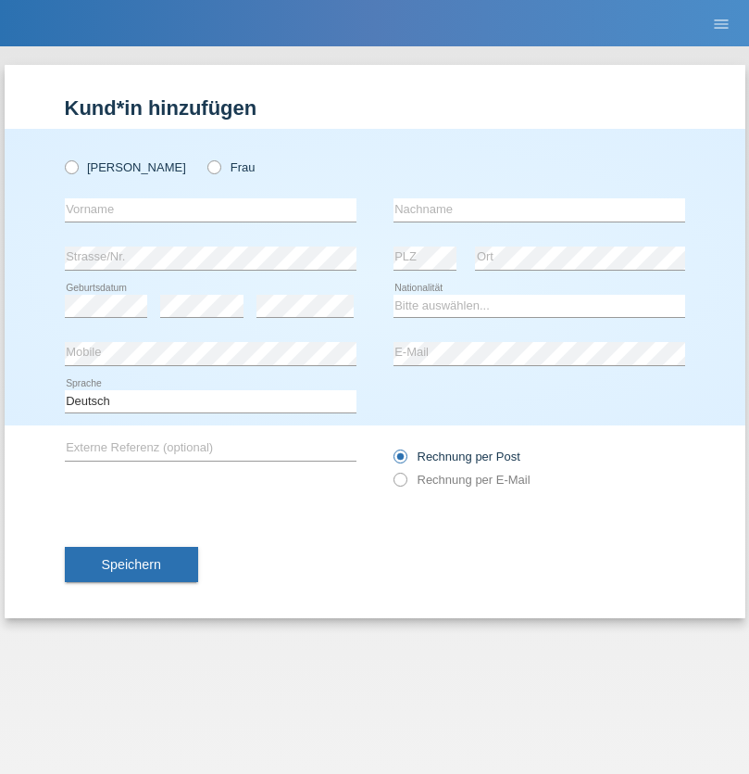
radio input "true"
click at [210, 209] on input "text" at bounding box center [211, 209] width 292 height 23
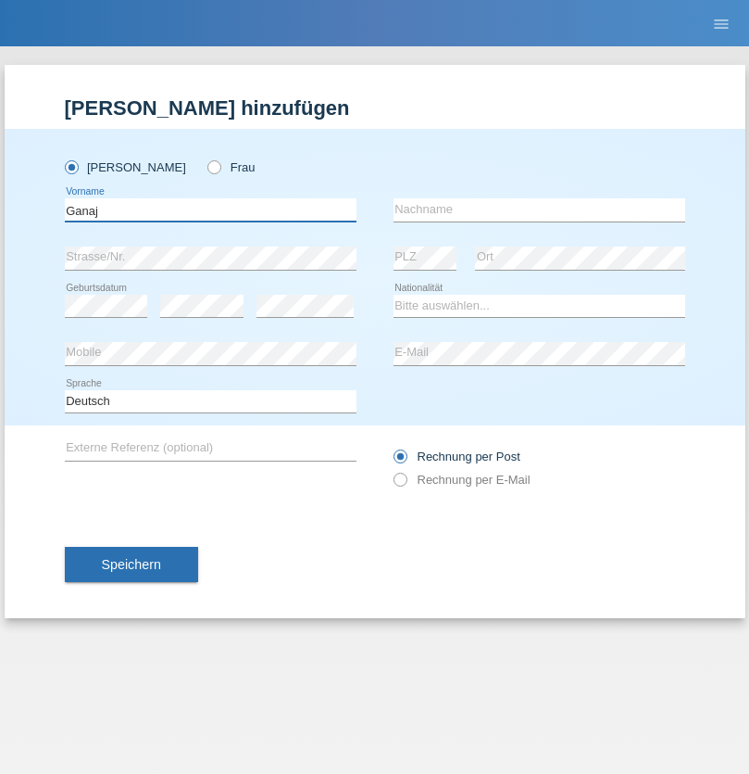
type input "Ganaj"
click at [539, 209] on input "text" at bounding box center [540, 209] width 292 height 23
type input "Fadil"
select select "XK"
select select "C"
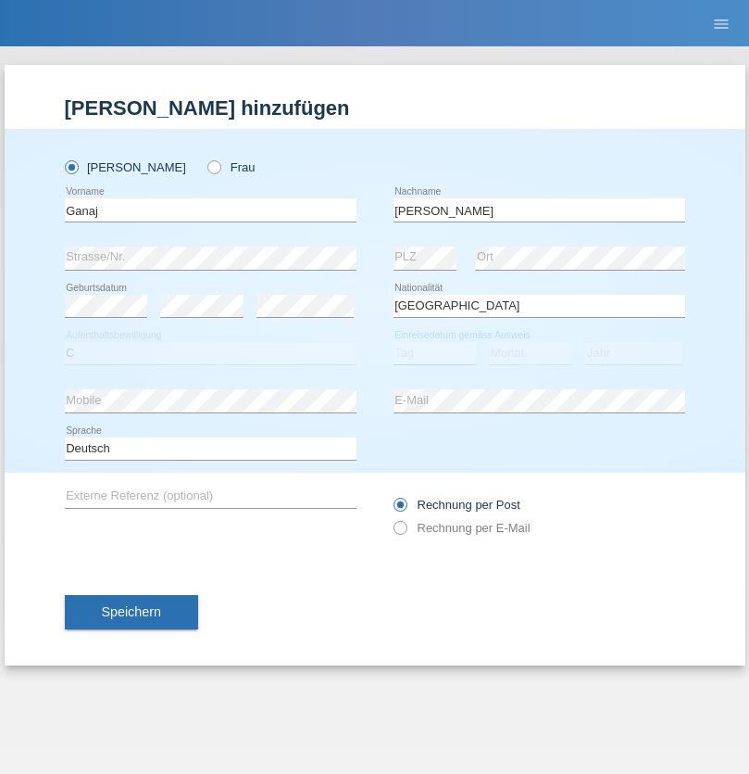
select select "11"
select select "08"
select select "2021"
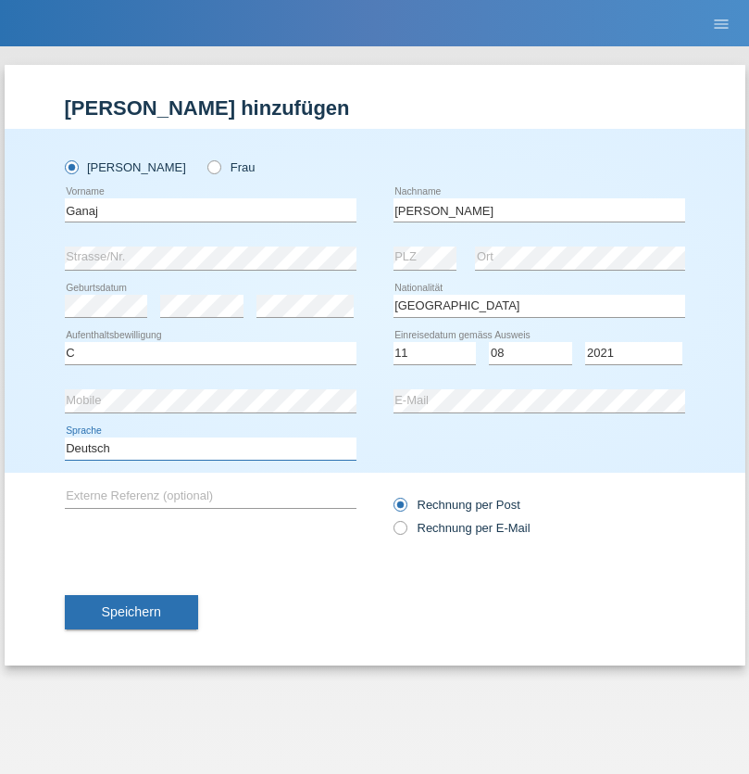
select select "en"
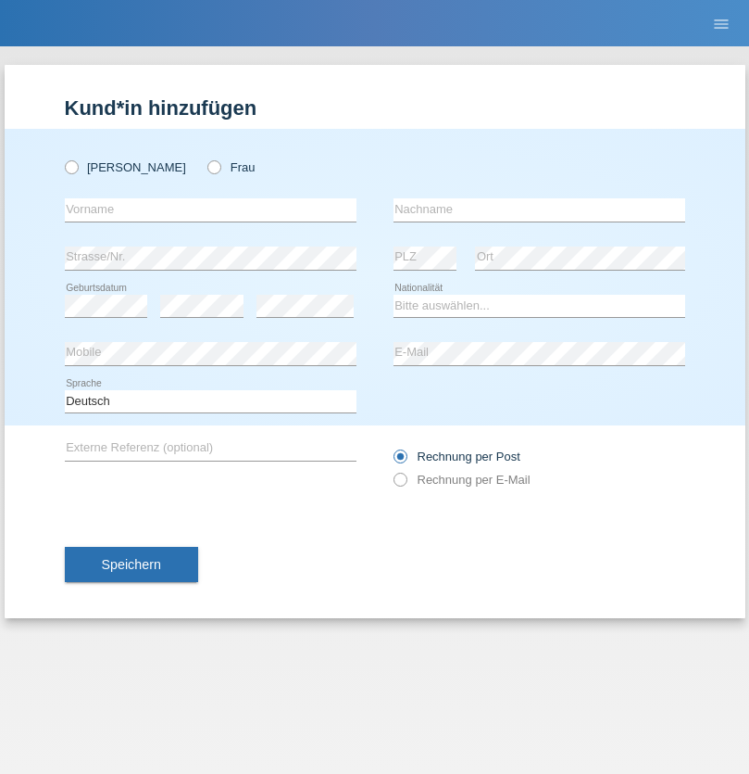
radio input "true"
click at [210, 209] on input "text" at bounding box center [211, 209] width 292 height 23
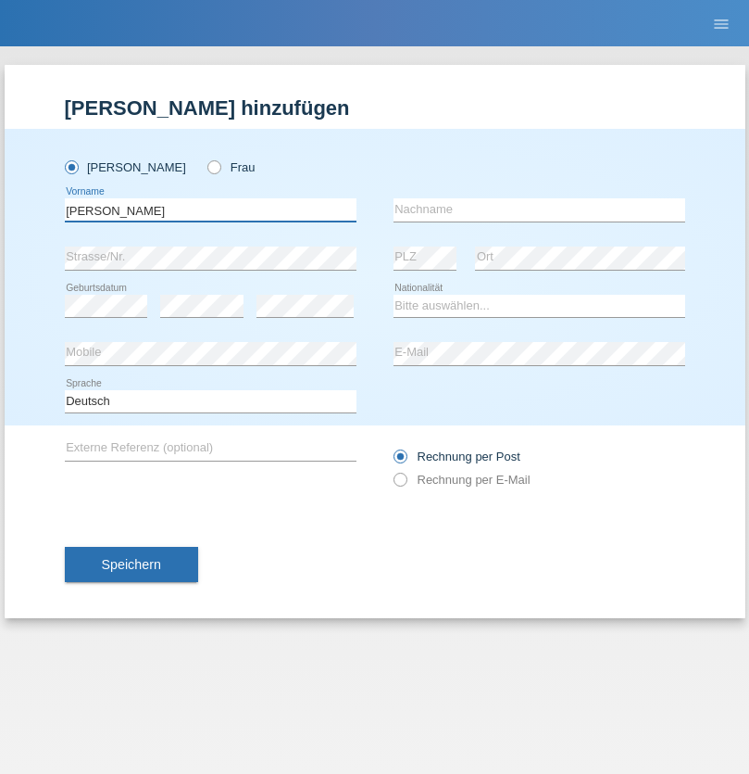
type input "Ibrahim"
click at [539, 209] on input "text" at bounding box center [540, 209] width 292 height 23
type input "Muja"
select select "XK"
select select "C"
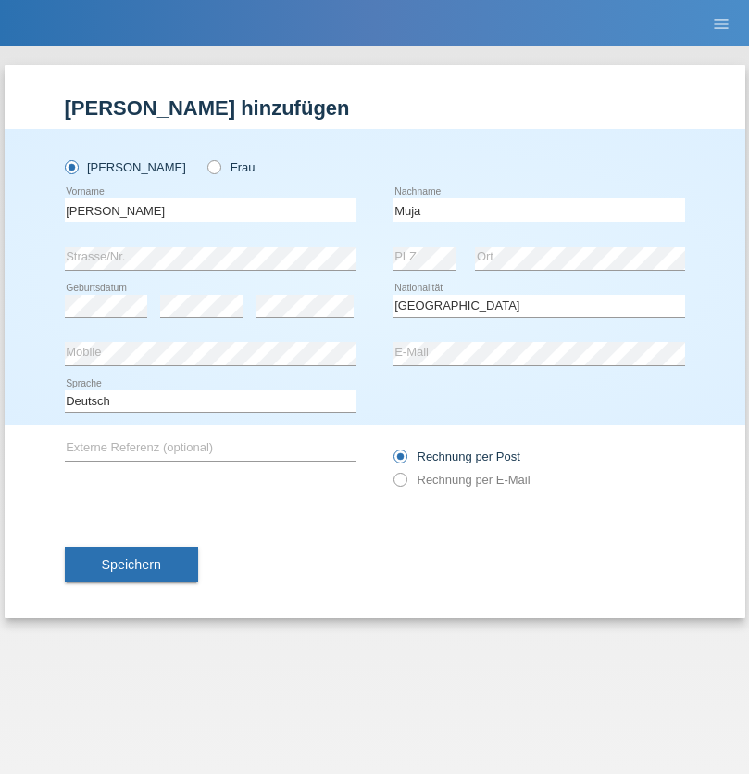
select select "03"
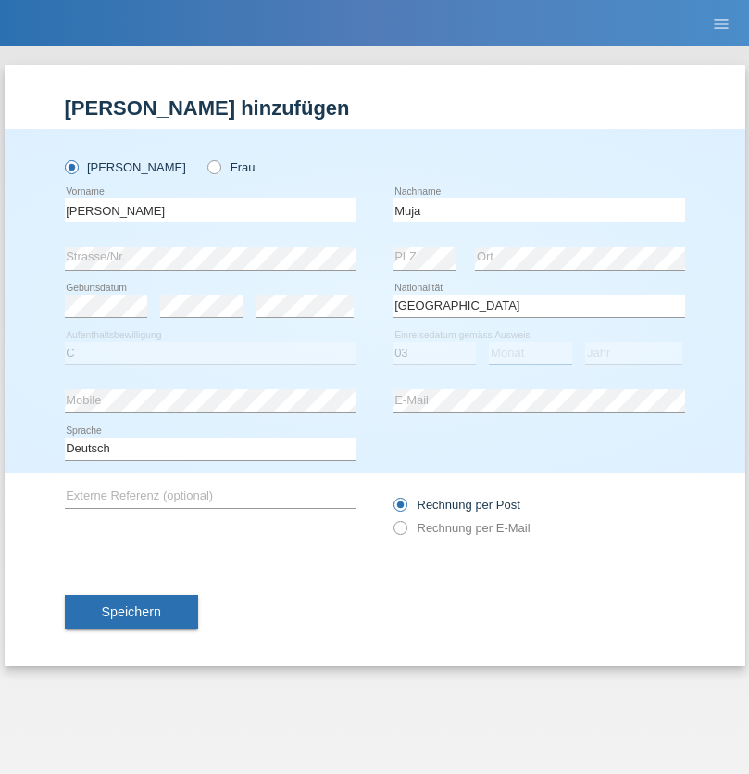
select select "07"
select select "2021"
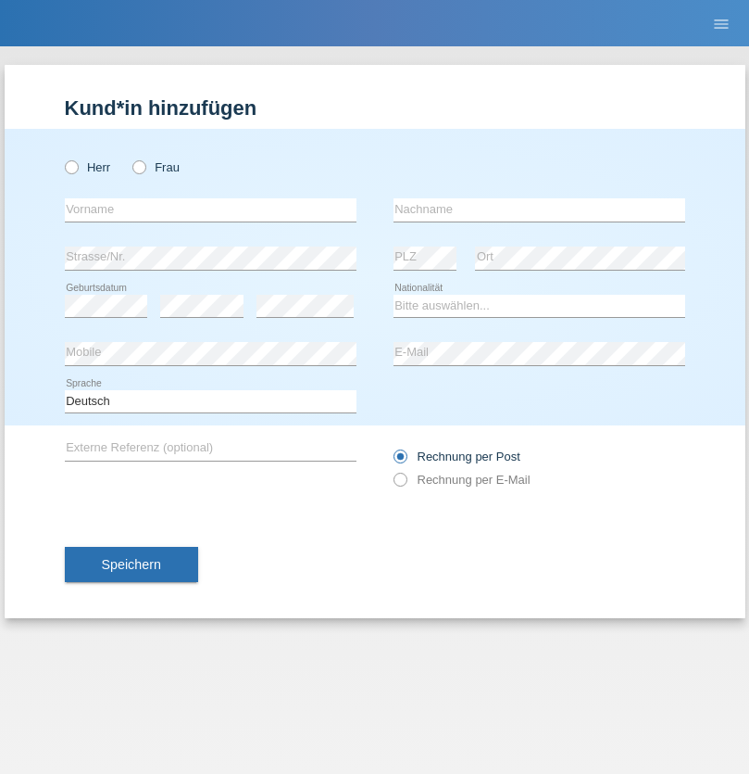
radio input "true"
click at [210, 209] on input "text" at bounding box center [211, 209] width 292 height 23
type input "[PERSON_NAME]"
click at [539, 209] on input "text" at bounding box center [540, 209] width 292 height 23
type input "Berger"
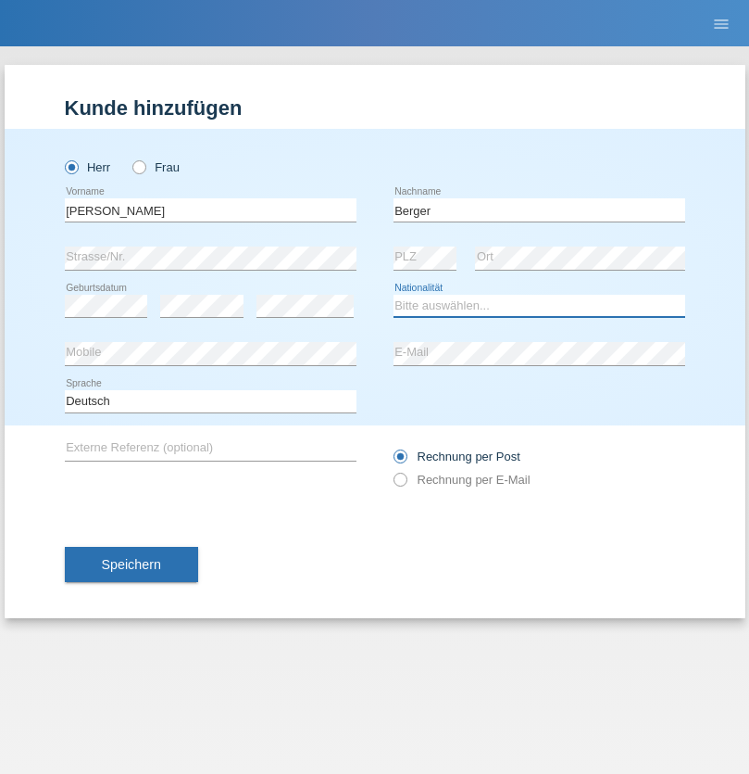
select select "CH"
radio input "true"
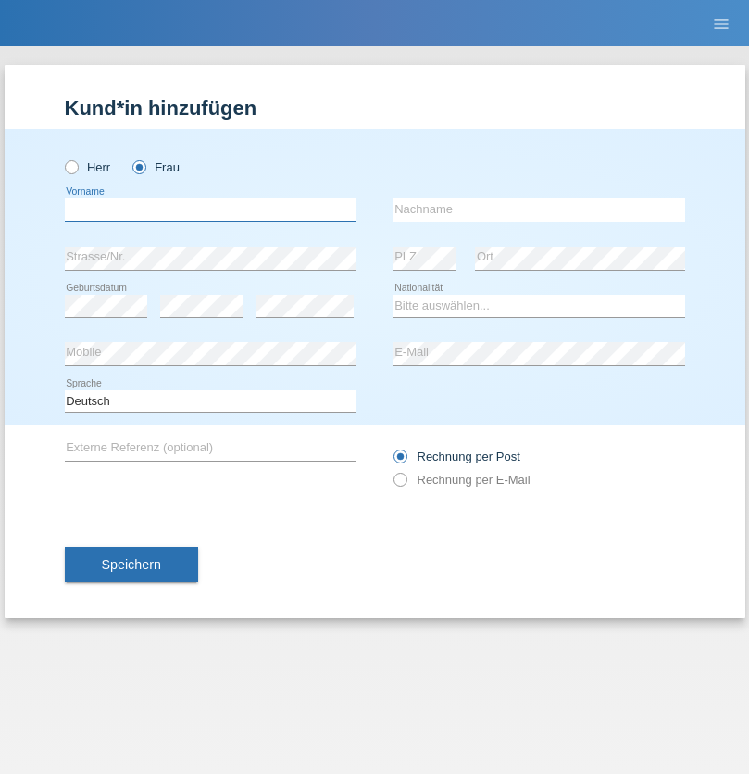
click at [210, 209] on input "text" at bounding box center [211, 209] width 292 height 23
type input "Teixeira da Silva Moço"
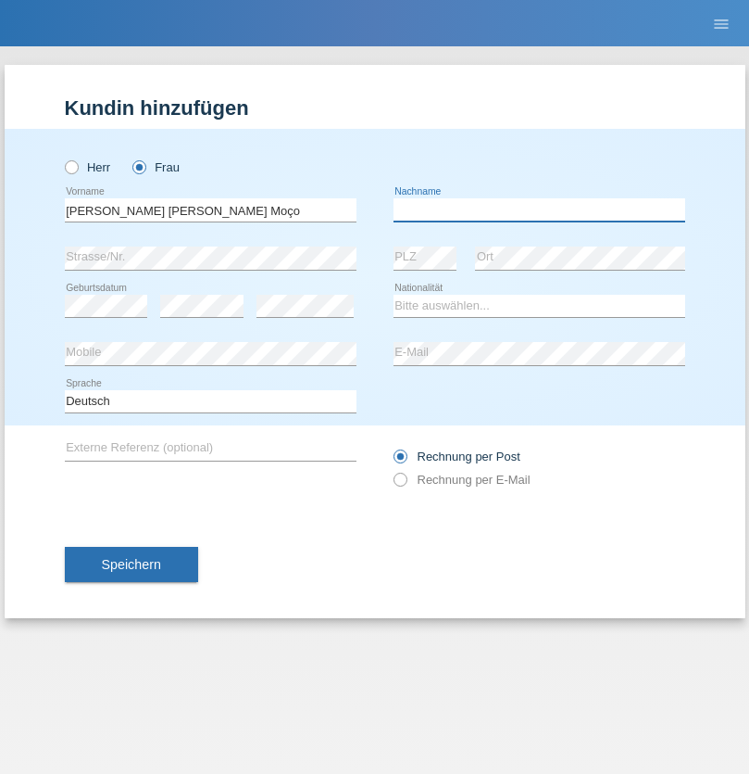
click at [539, 209] on input "text" at bounding box center [540, 209] width 292 height 23
type input "Paula"
select select "PT"
select select "C"
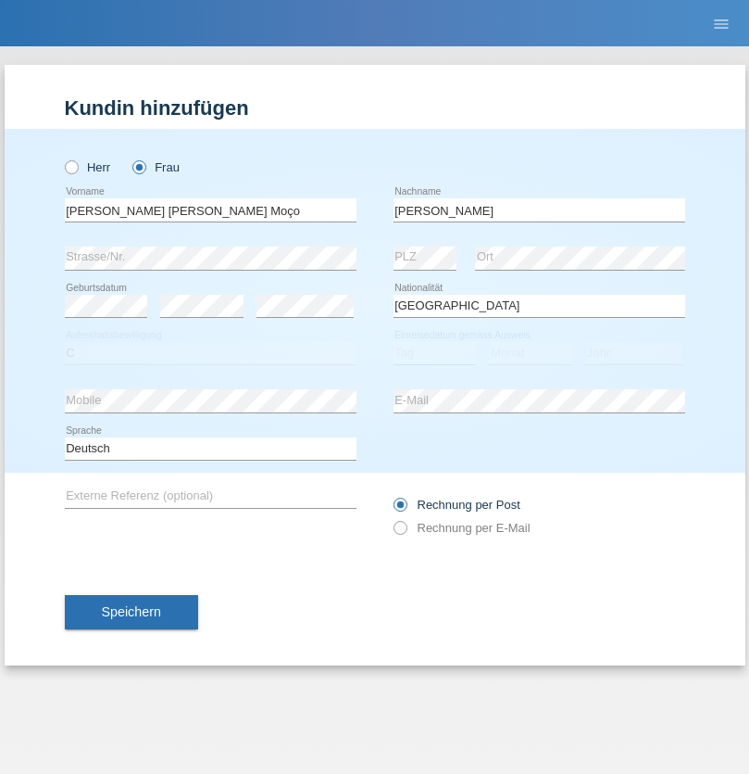
select select "28"
select select "03"
select select "2005"
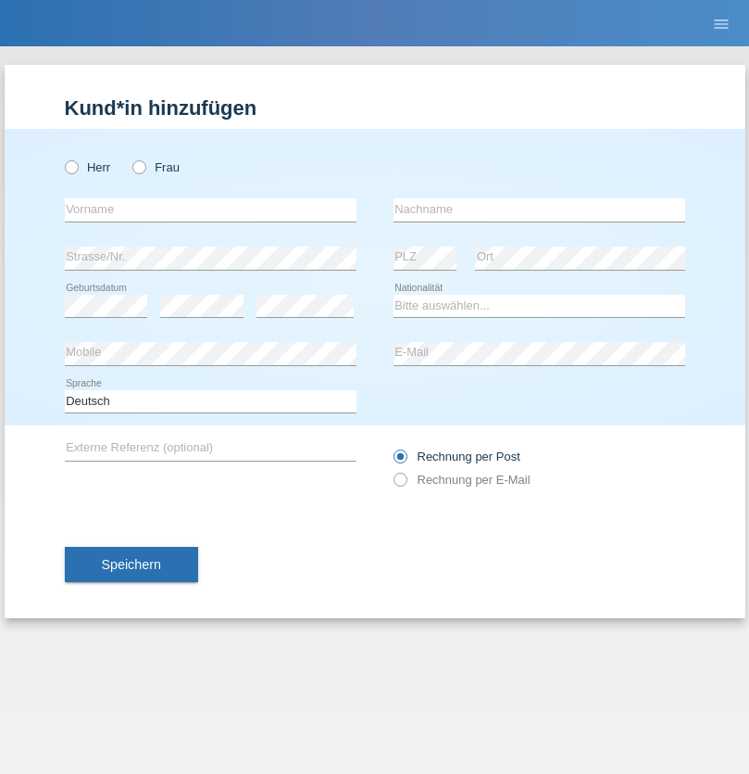
radio input "true"
click at [210, 209] on input "text" at bounding box center [211, 209] width 292 height 23
type input "Parasakthy"
click at [539, 209] on input "text" at bounding box center [540, 209] width 292 height 23
type input "Gunaratnam"
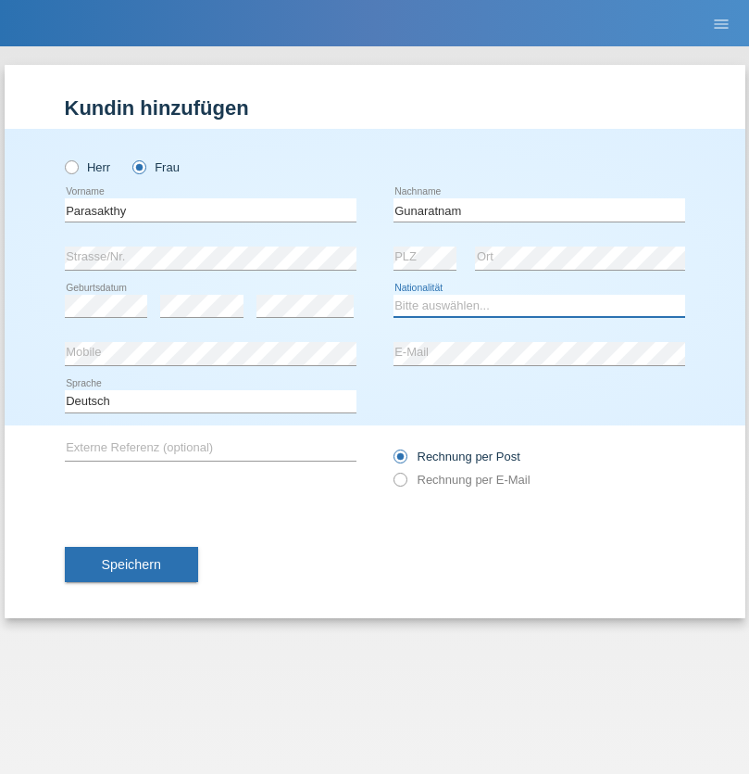
select select "LK"
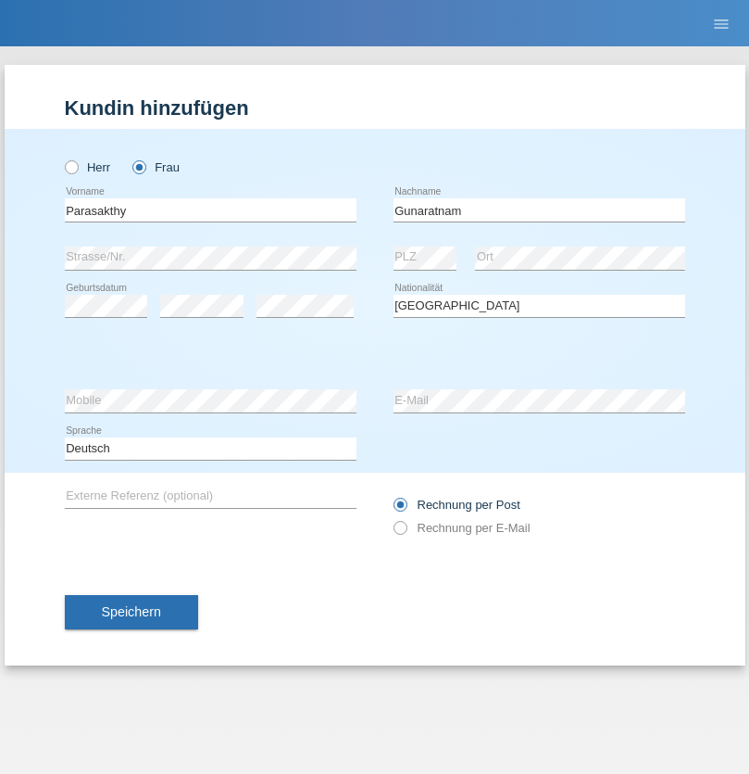
select select "C"
select select "06"
select select "12"
select select "2007"
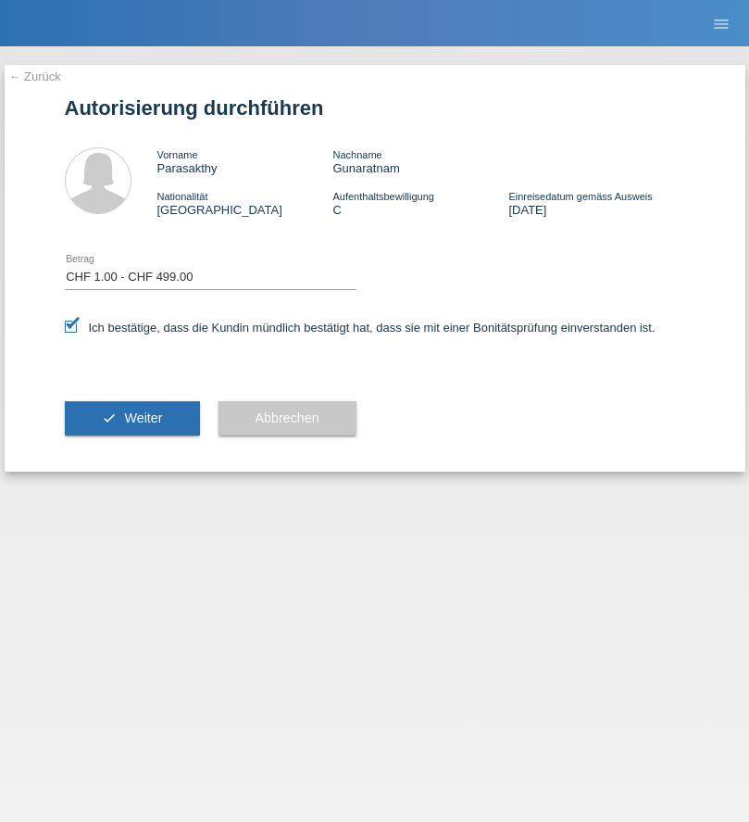
select select "1"
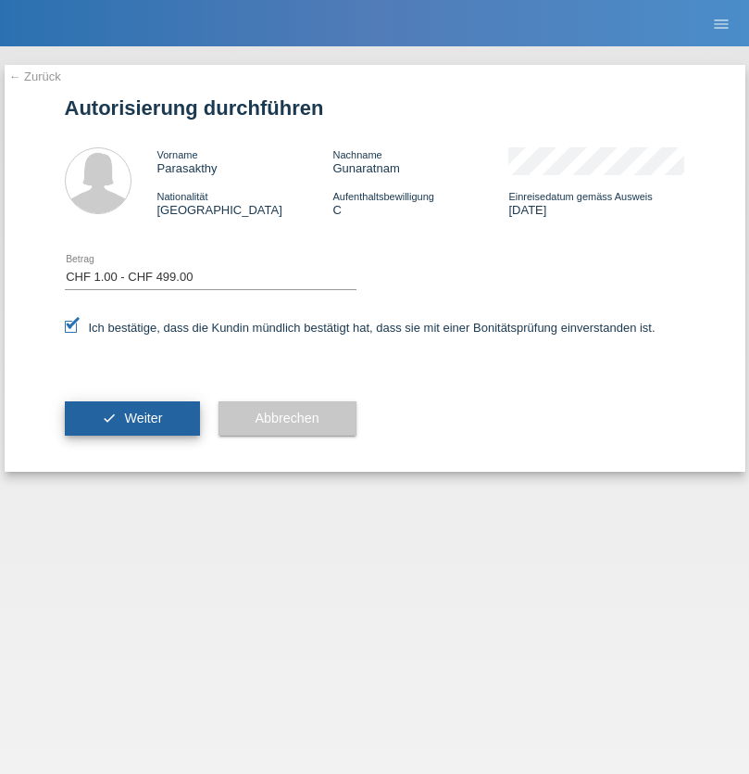
click at [132, 418] on span "Weiter" at bounding box center [143, 417] width 38 height 15
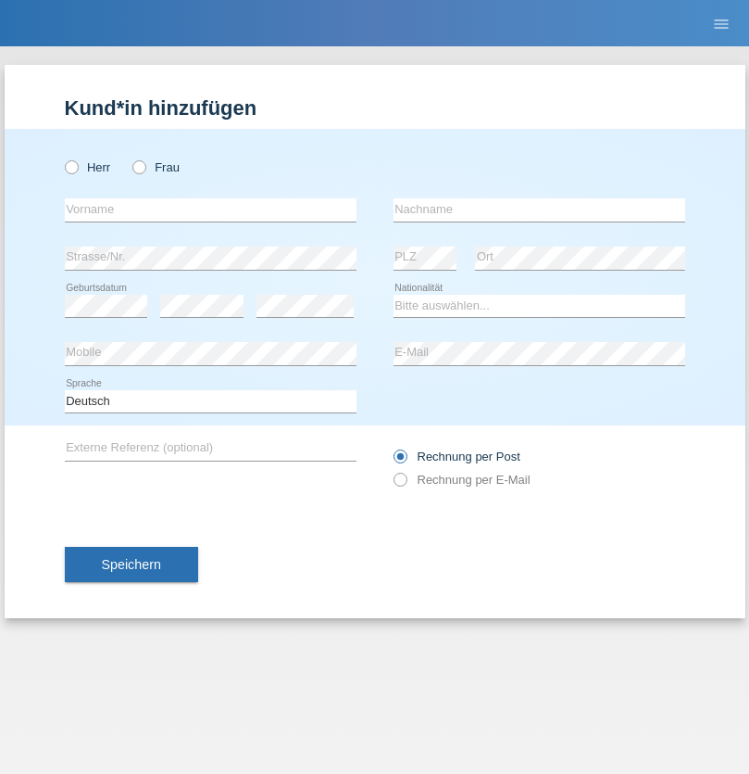
radio input "true"
click at [210, 209] on input "text" at bounding box center [211, 209] width 292 height 23
type input "Kumaran"
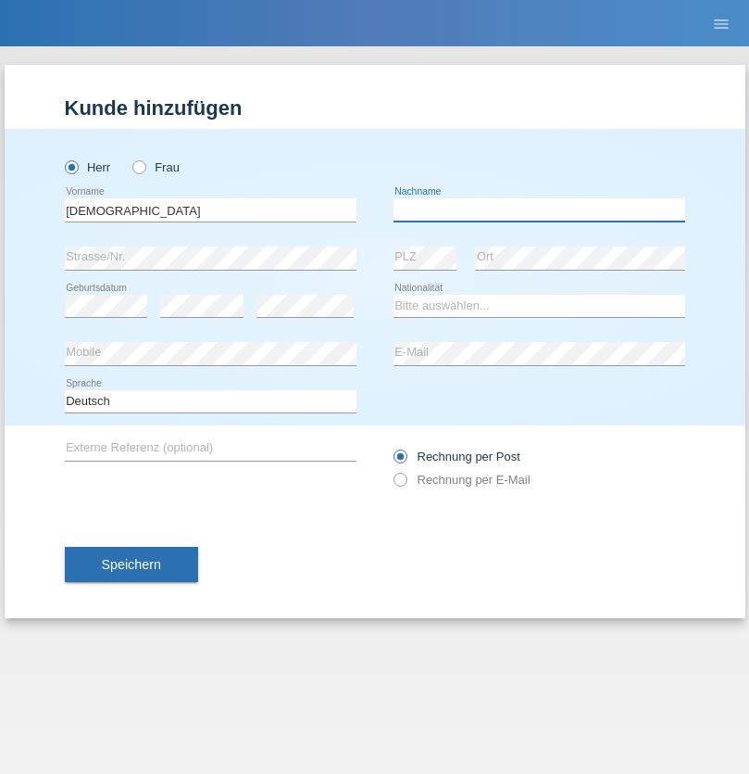
click at [539, 209] on input "text" at bounding box center [540, 209] width 292 height 23
type input "Gunaratnam"
select select "LK"
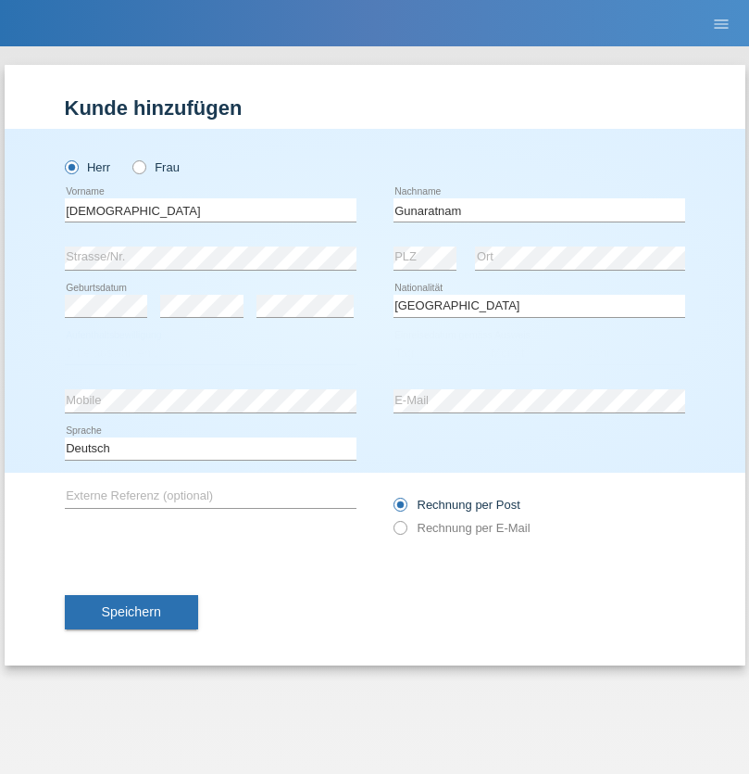
select select "C"
select select "06"
select select "12"
select select "2007"
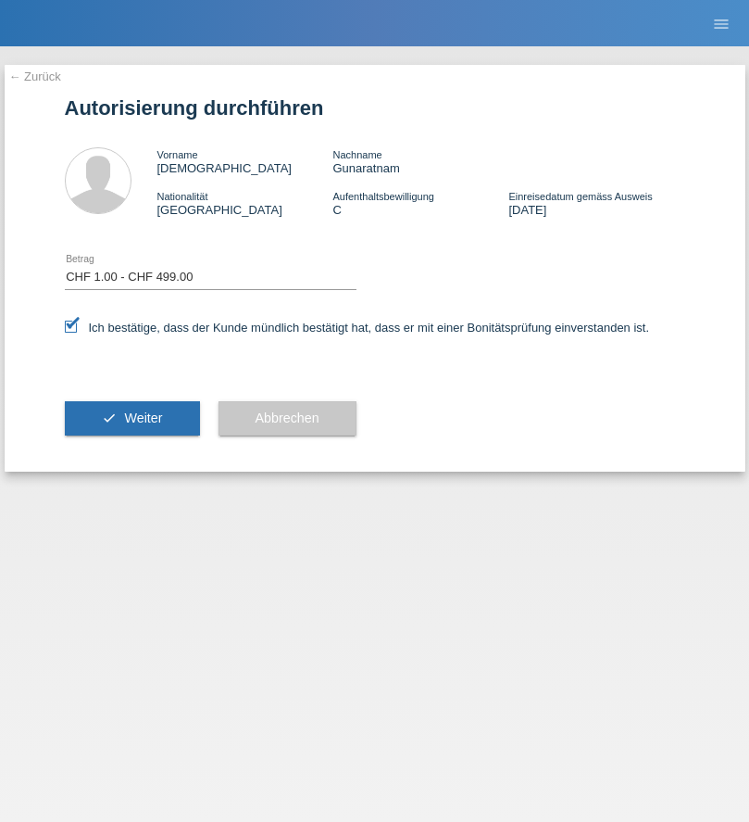
select select "1"
click at [132, 418] on span "Weiter" at bounding box center [143, 417] width 38 height 15
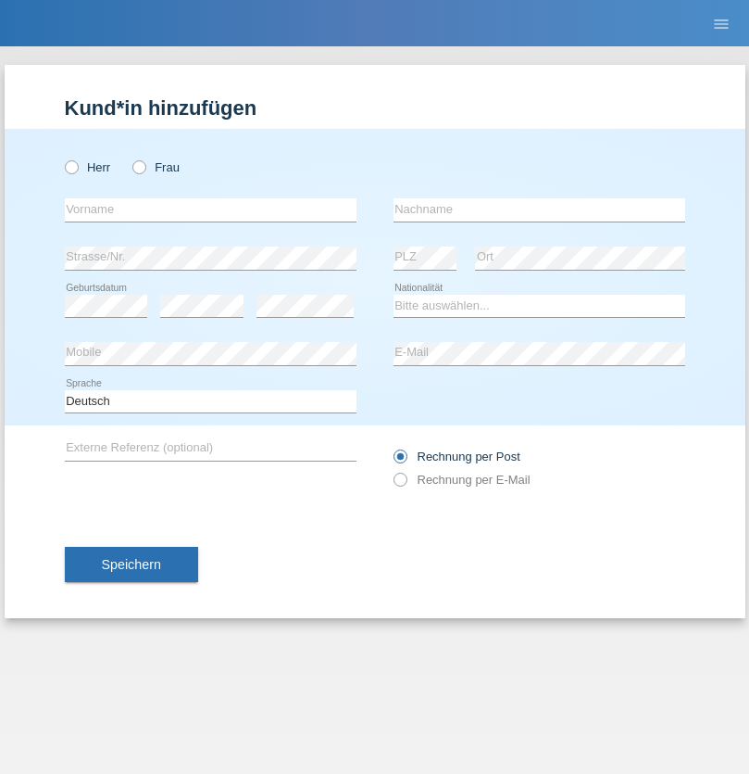
radio input "true"
click at [210, 209] on input "text" at bounding box center [211, 209] width 292 height 23
type input "Momand"
click at [539, 209] on input "text" at bounding box center [540, 209] width 292 height 23
type input "Azmat"
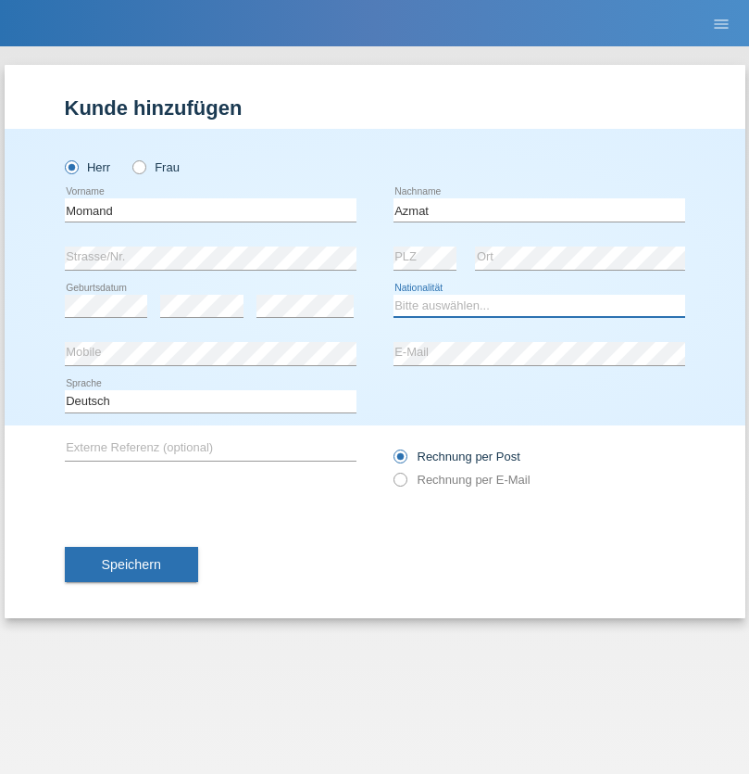
select select "CH"
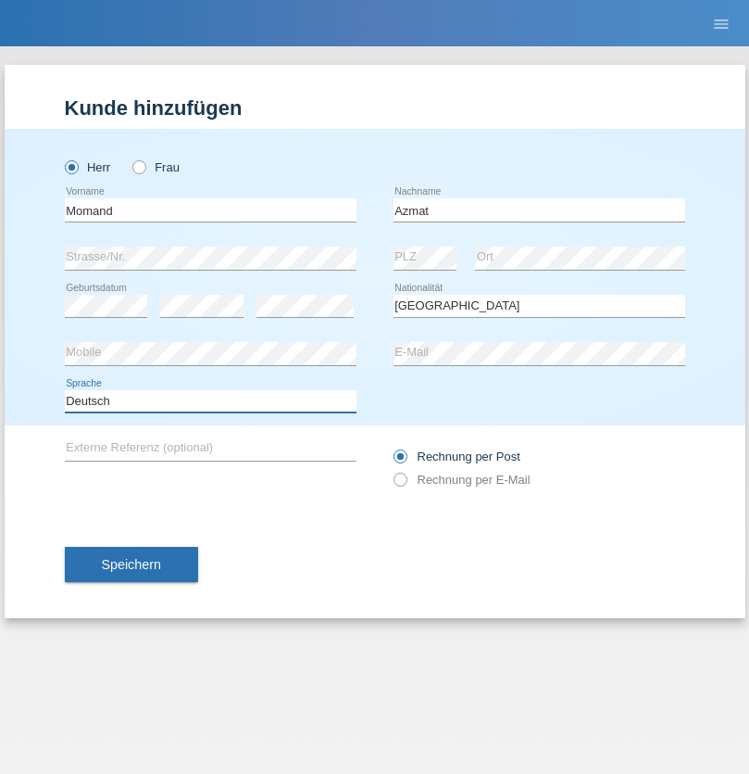
select select "en"
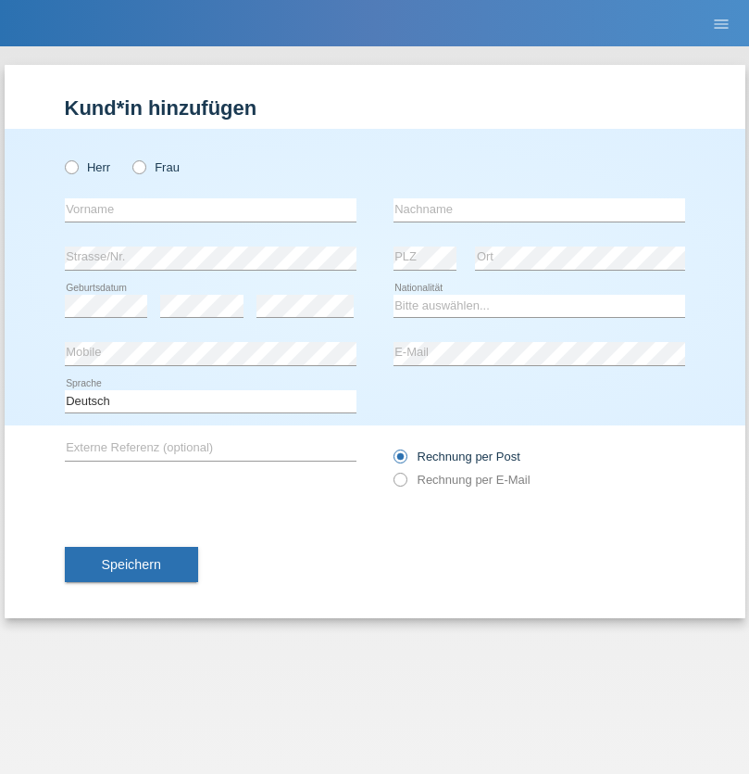
radio input "true"
click at [210, 209] on input "text" at bounding box center [211, 209] width 292 height 23
type input "Allan"
click at [539, 209] on input "text" at bounding box center [540, 209] width 292 height 23
type input "Theurillat"
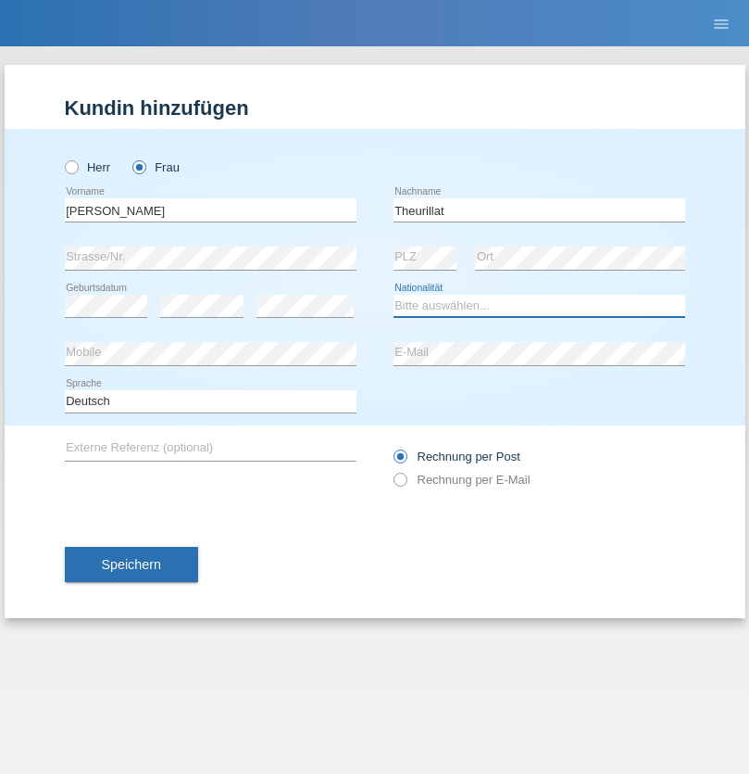
select select "CH"
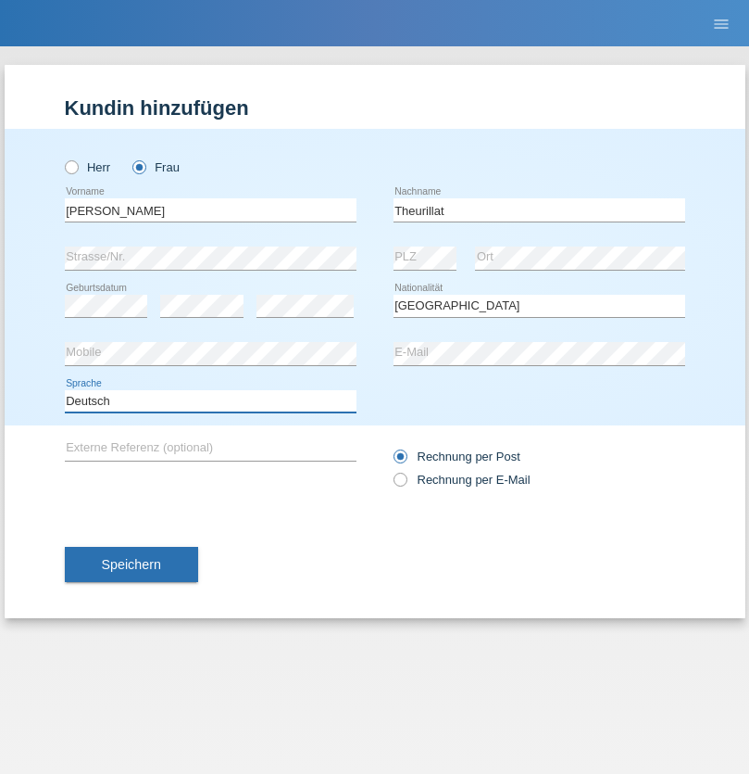
select select "en"
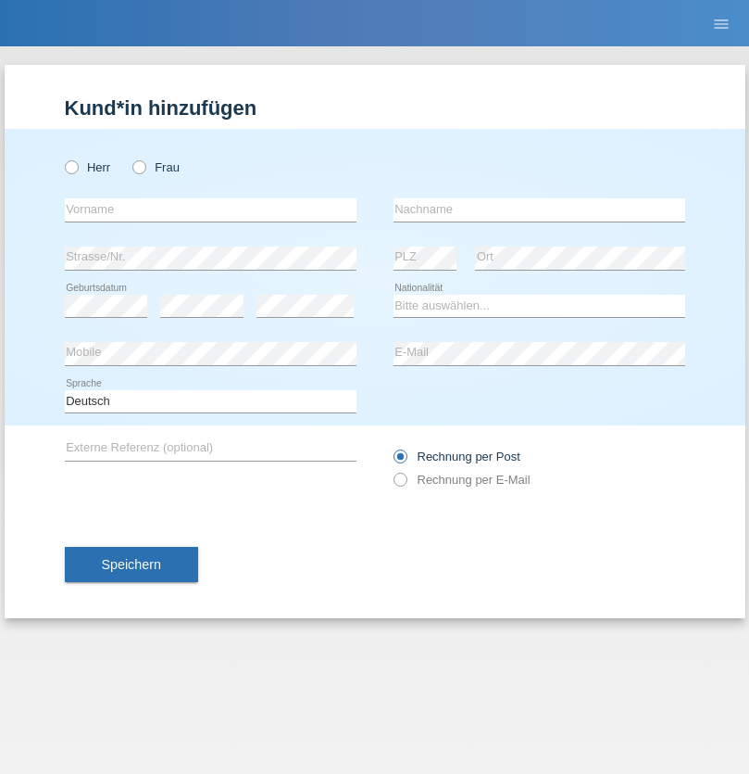
radio input "true"
click at [210, 209] on input "text" at bounding box center [211, 209] width 292 height 23
type input "Jack"
click at [539, 209] on input "text" at bounding box center [540, 209] width 292 height 23
type input "Graf"
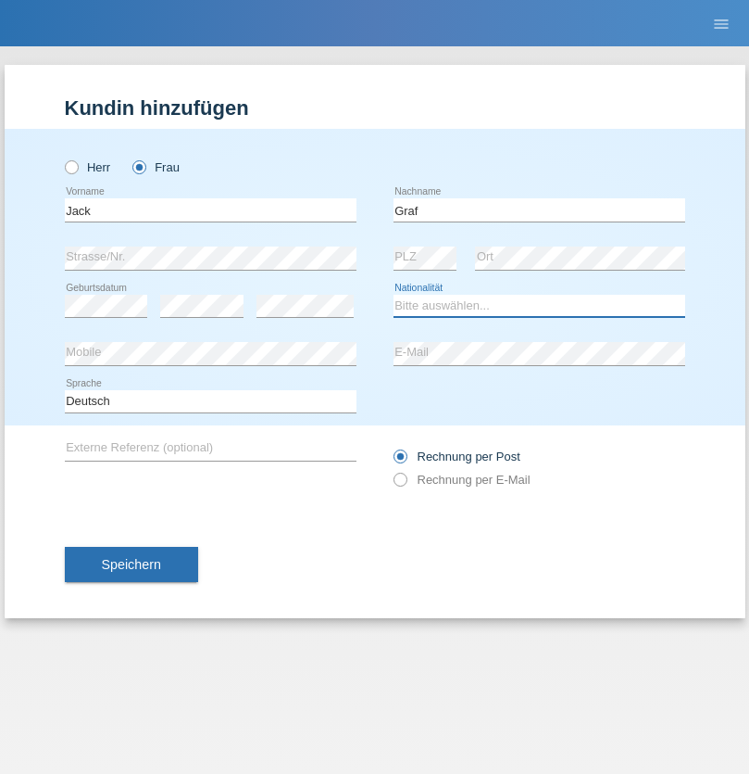
select select "CH"
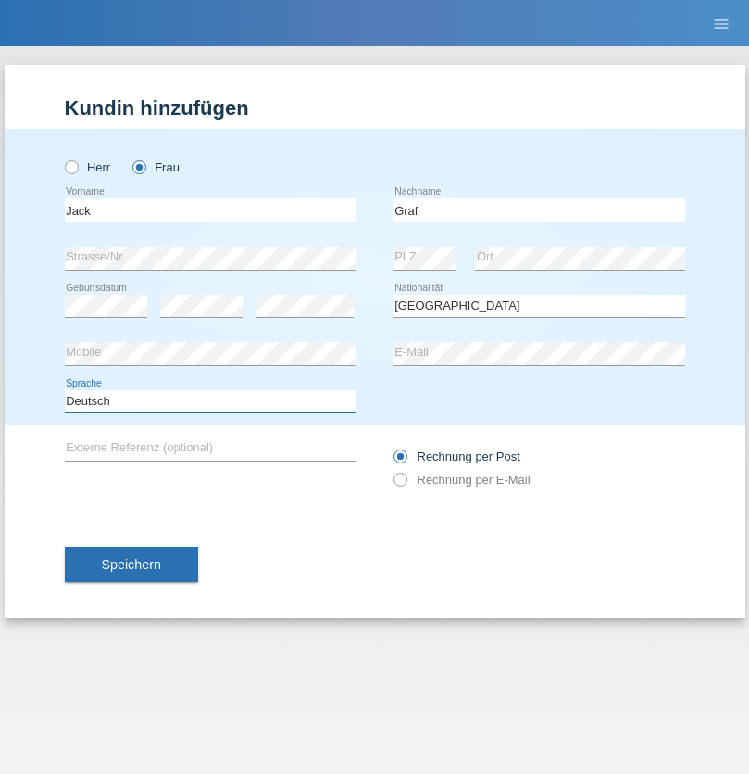
select select "en"
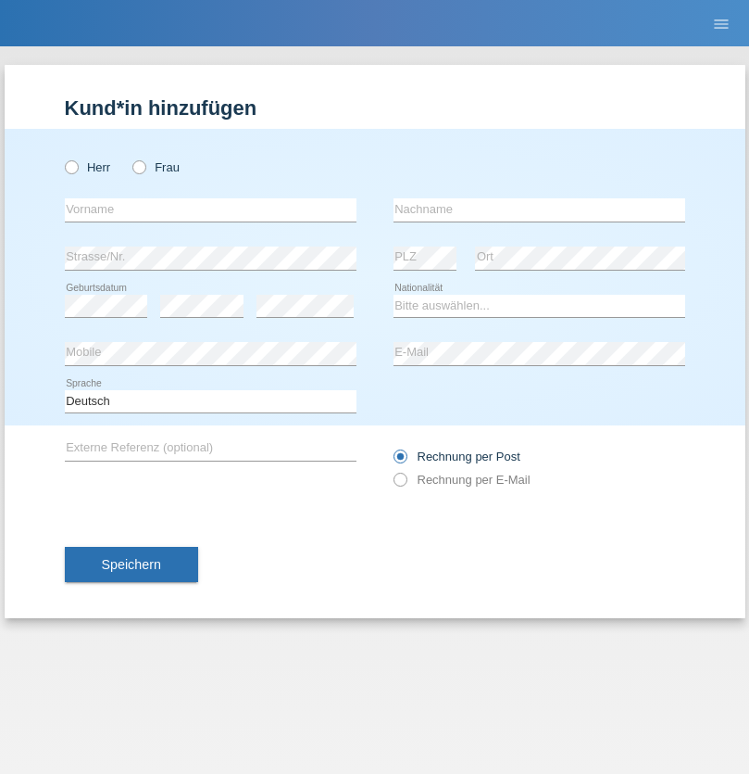
radio input "true"
click at [210, 209] on input "text" at bounding box center [211, 209] width 292 height 23
type input "Teklay"
click at [539, 209] on input "text" at bounding box center [540, 209] width 292 height 23
type input "Fiori"
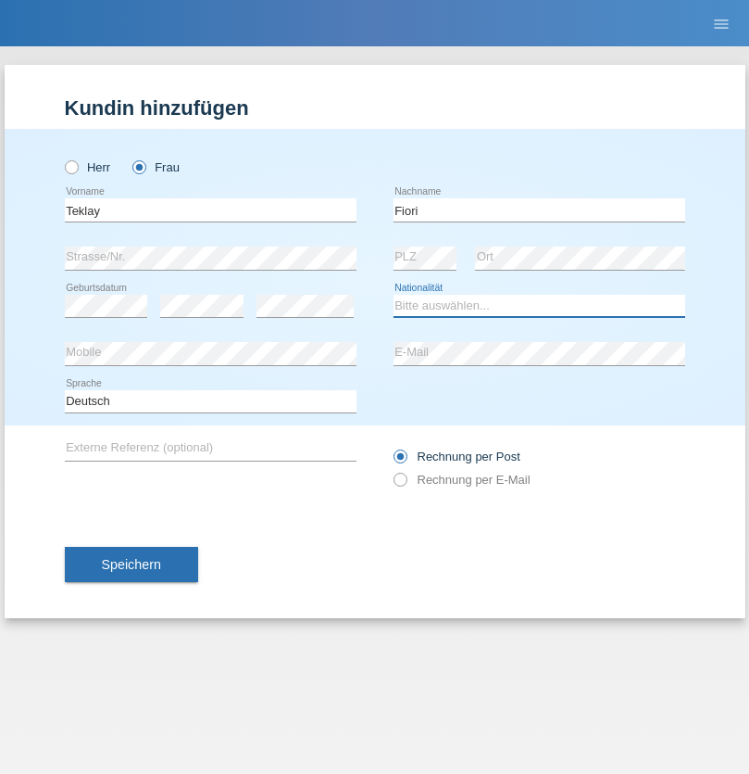
select select "ER"
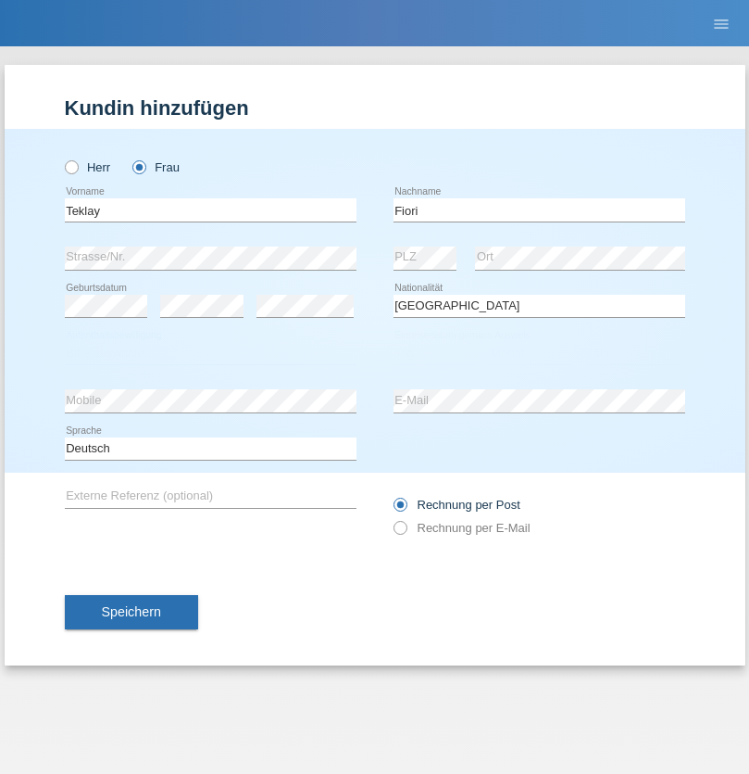
select select "C"
select select "11"
select select "08"
select select "2021"
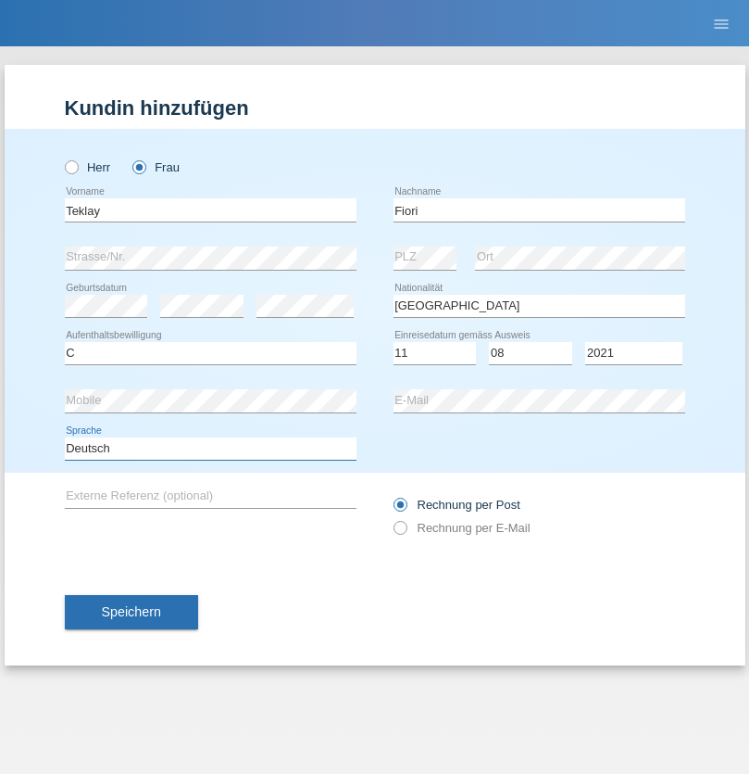
select select "en"
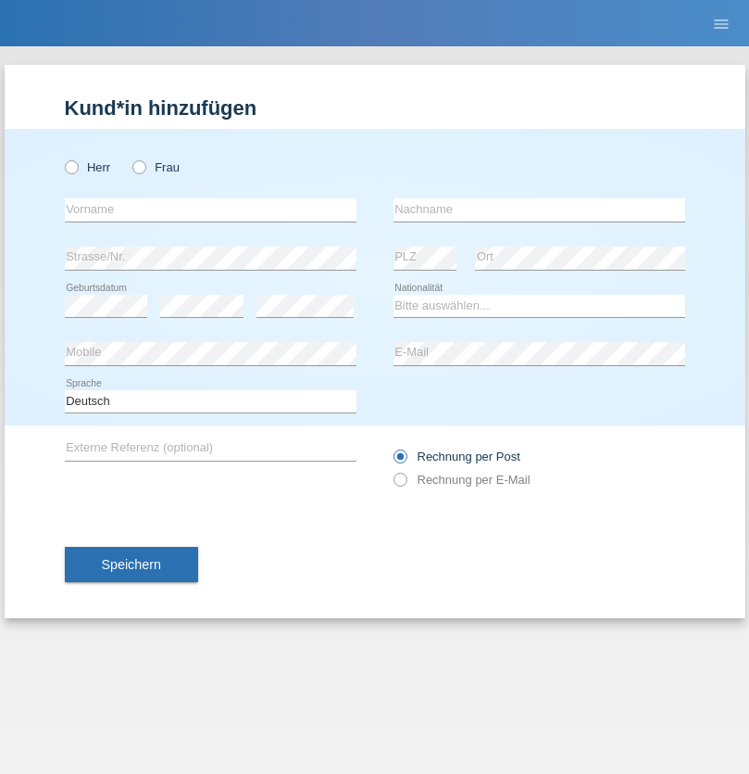
radio input "true"
click at [210, 209] on input "text" at bounding box center [211, 209] width 292 height 23
type input "Sadia"
click at [539, 209] on input "text" at bounding box center [540, 209] width 292 height 23
type input "Nejmaoui"
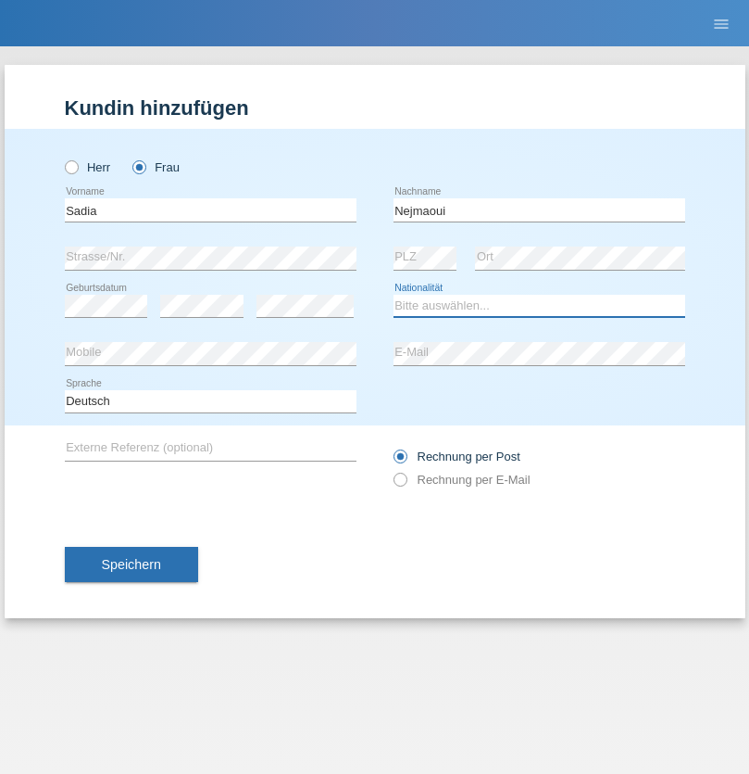
select select "MA"
select select "C"
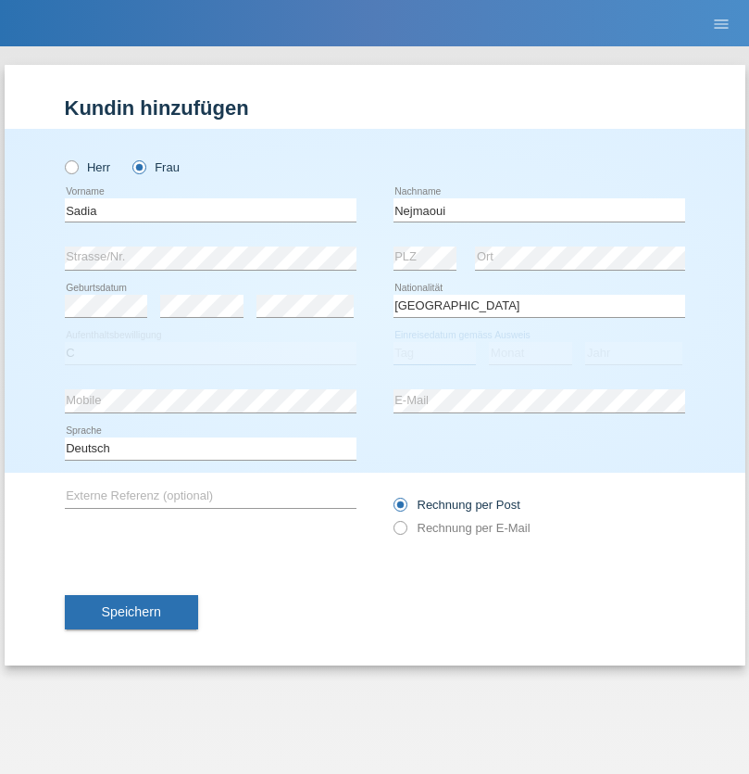
select select "01"
select select "06"
select select "1964"
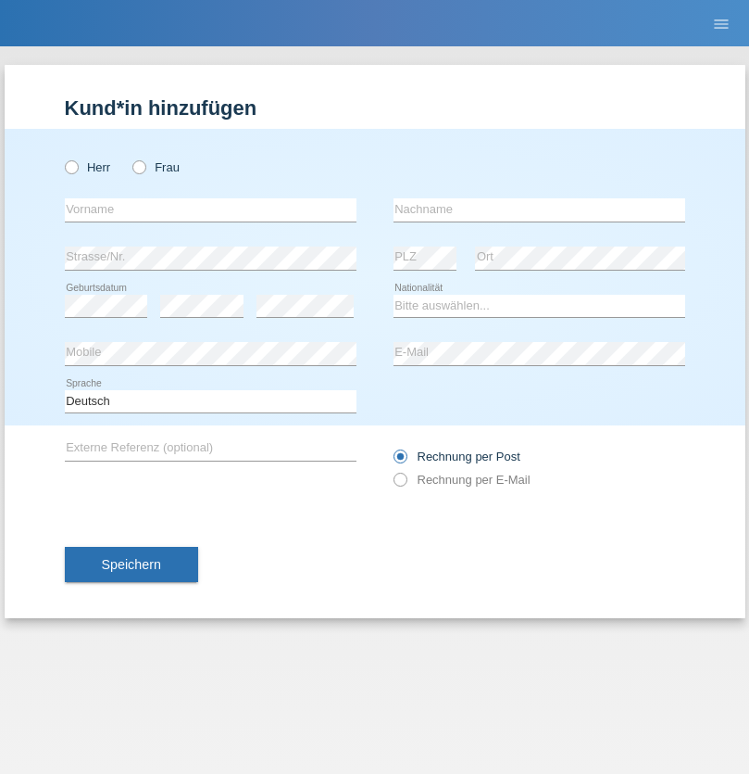
radio input "true"
click at [210, 209] on input "text" at bounding box center [211, 209] width 292 height 23
type input "[PERSON_NAME]"
click at [539, 209] on input "text" at bounding box center [540, 209] width 292 height 23
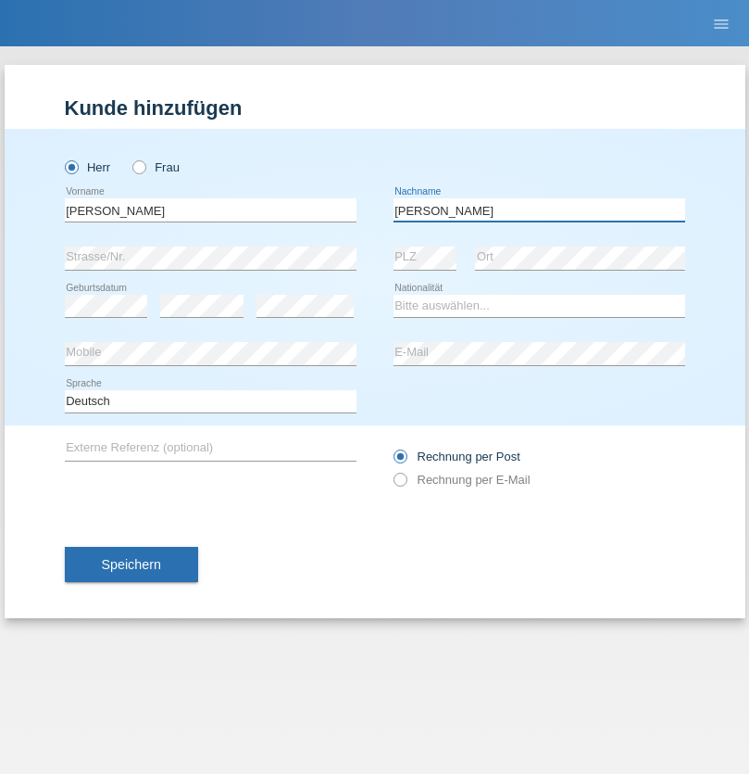
type input "[PERSON_NAME]"
select select "CH"
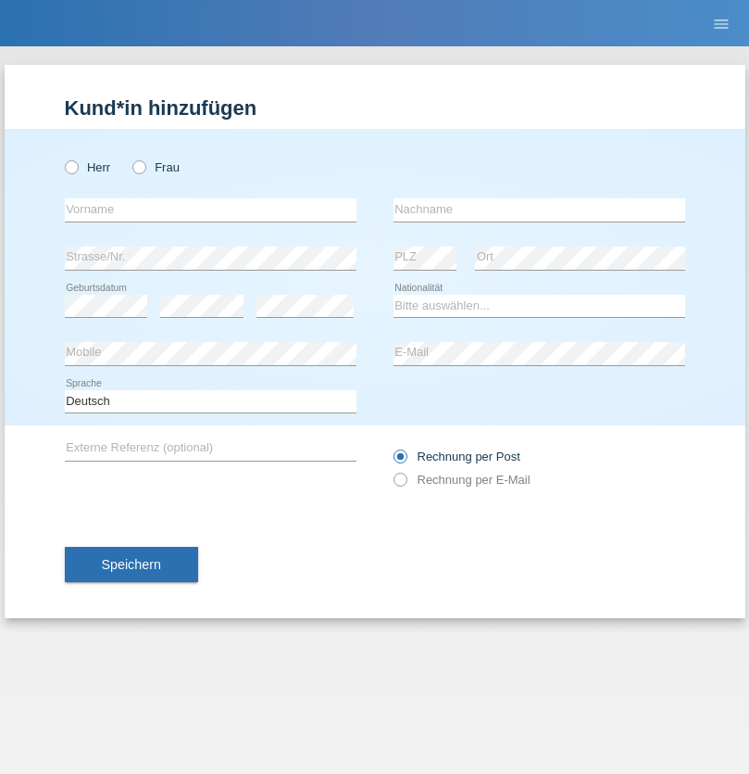
radio input "true"
click at [210, 209] on input "text" at bounding box center [211, 209] width 292 height 23
type input "Thivagaran"
click at [539, 209] on input "text" at bounding box center [540, 209] width 292 height 23
type input "Selvanayagam"
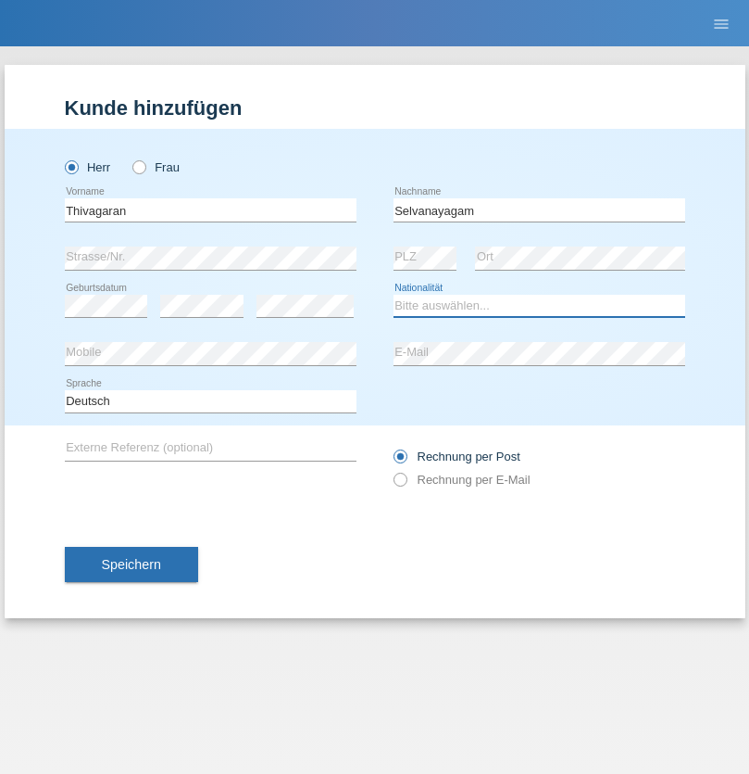
select select "LK"
select select "C"
select select "23"
select select "03"
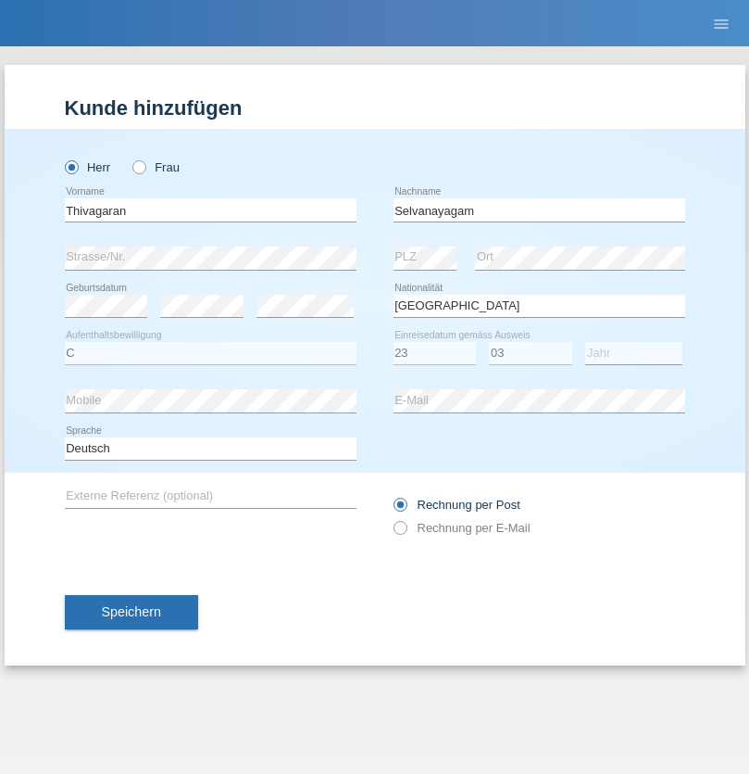
select select "2021"
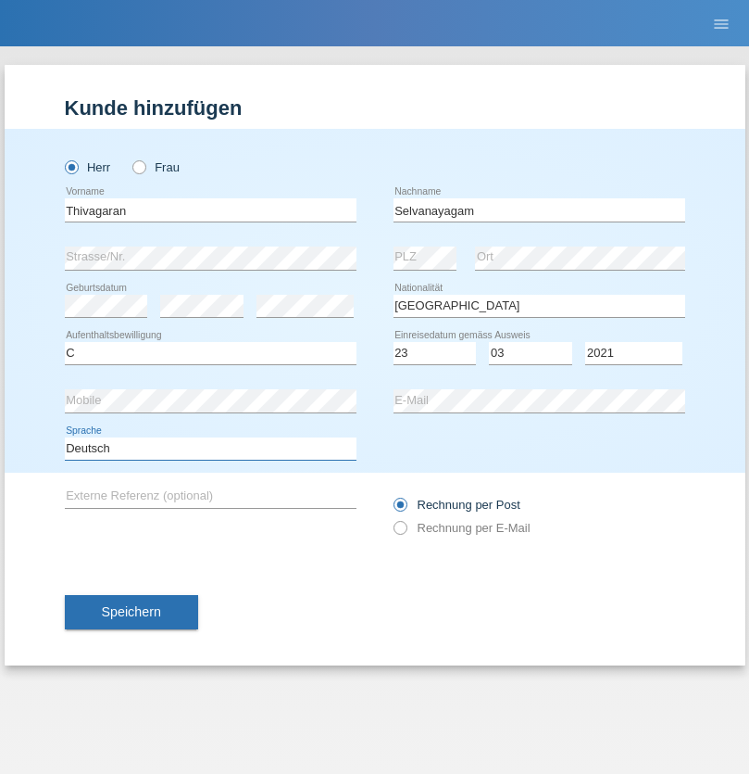
select select "en"
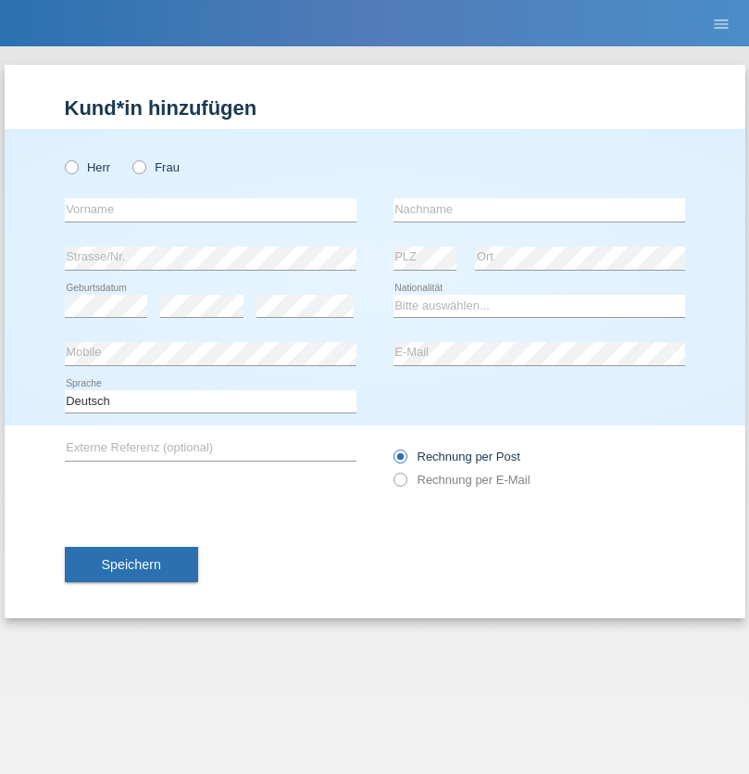
radio input "true"
click at [210, 209] on input "text" at bounding box center [211, 209] width 292 height 23
type input "[PERSON_NAME]"
click at [539, 209] on input "text" at bounding box center [540, 209] width 292 height 23
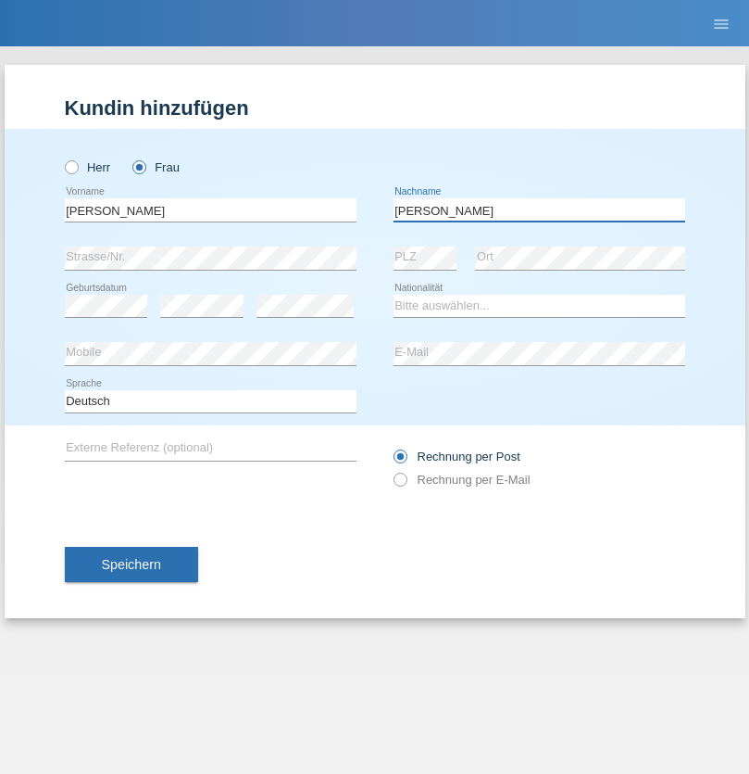
type input "[PERSON_NAME]"
select select "CH"
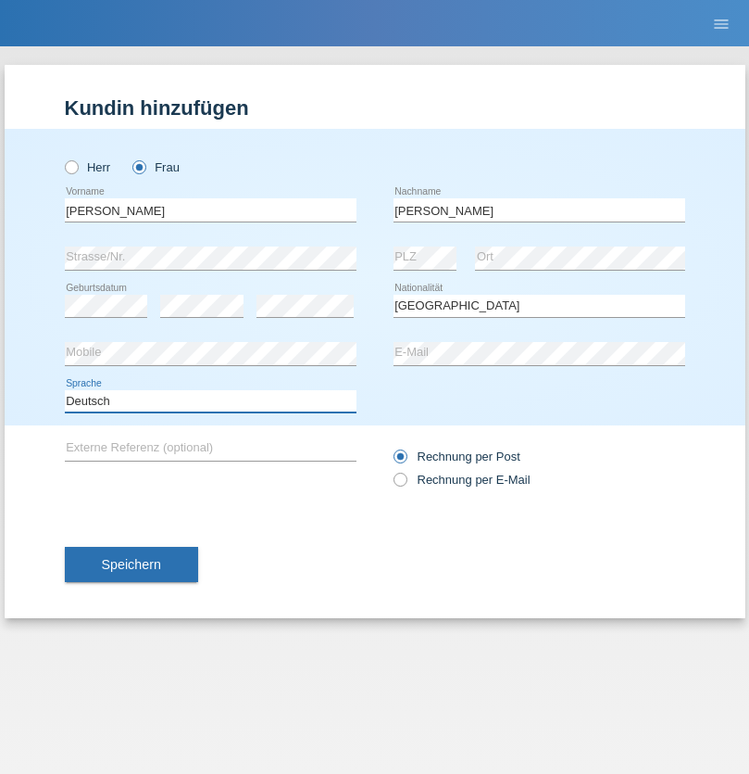
select select "en"
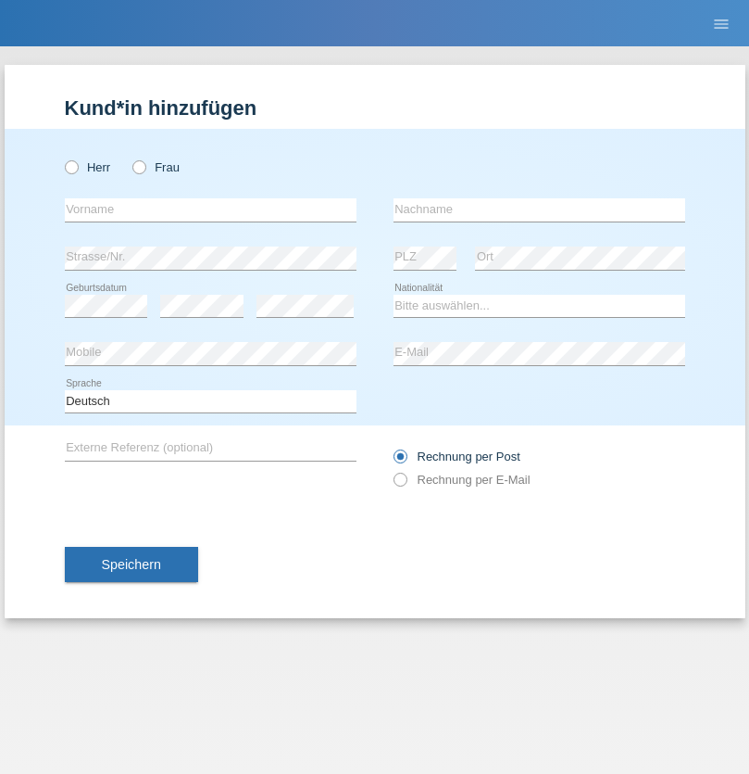
radio input "true"
click at [210, 209] on input "text" at bounding box center [211, 209] width 292 height 23
type input "Tymur"
click at [539, 209] on input "text" at bounding box center [540, 209] width 292 height 23
type input "Hunderchuk"
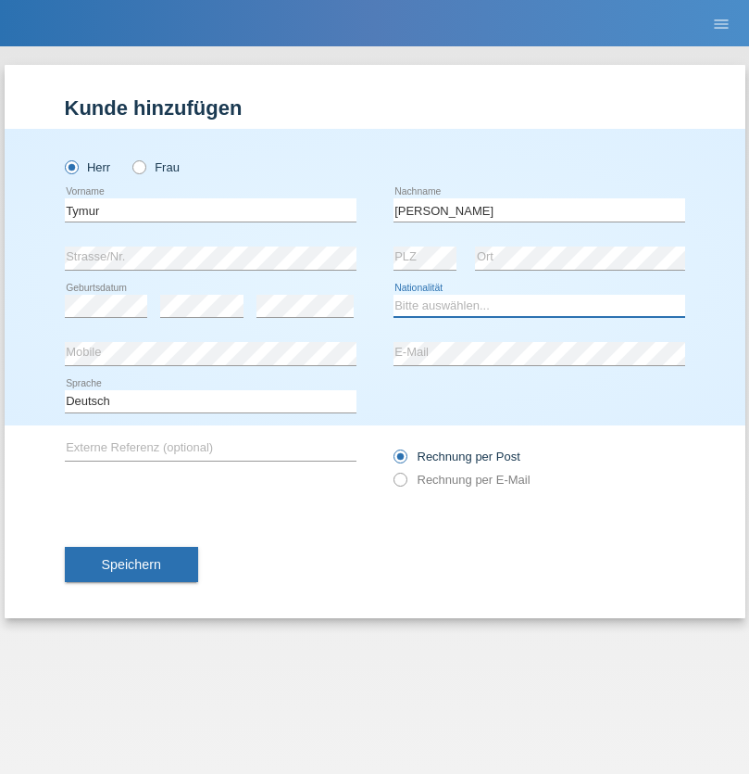
select select "UA"
select select "C"
select select "20"
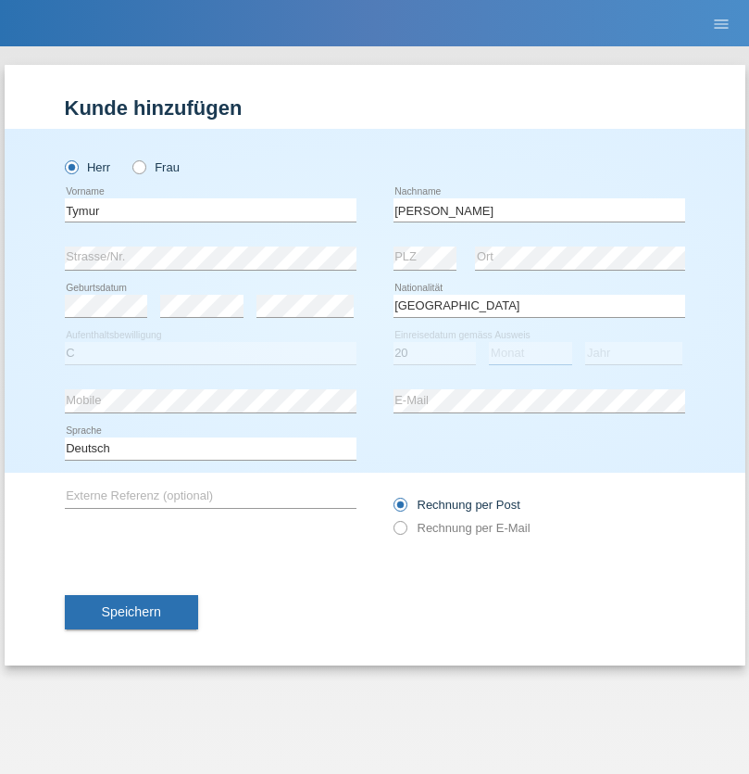
select select "08"
select select "2021"
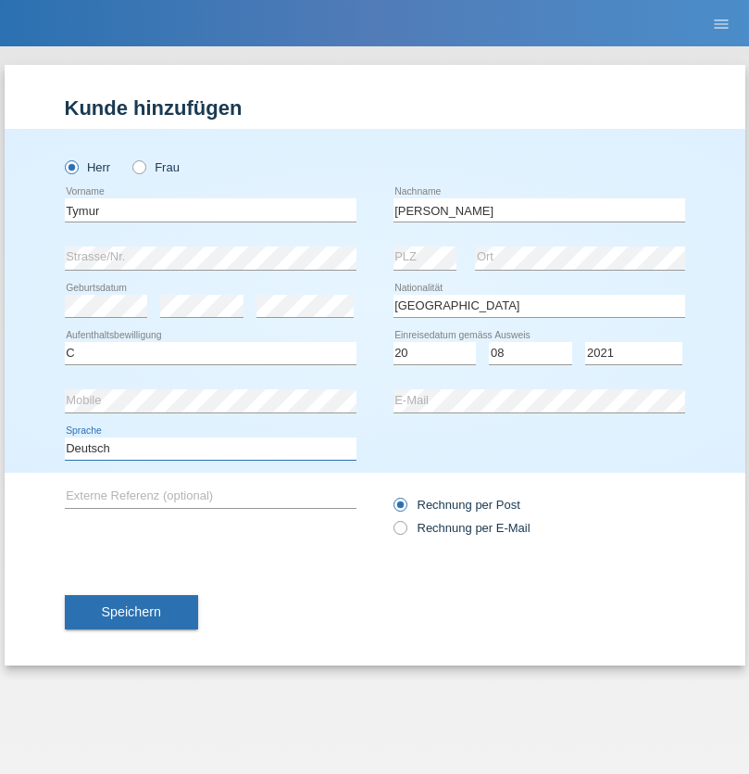
select select "en"
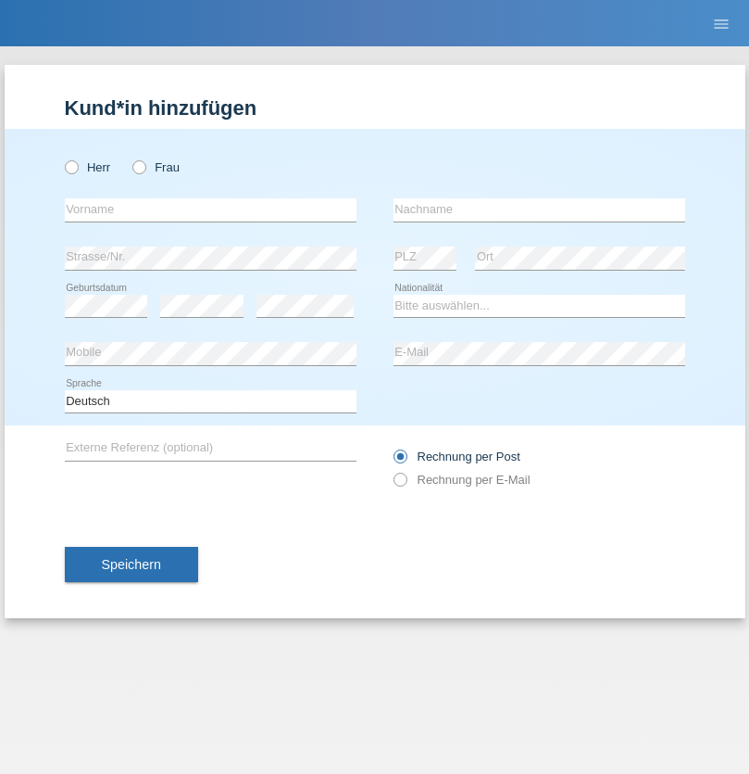
radio input "true"
click at [210, 209] on input "text" at bounding box center [211, 209] width 292 height 23
type input "Tymur"
click at [539, 209] on input "text" at bounding box center [540, 209] width 292 height 23
type input "Hunderchuj"
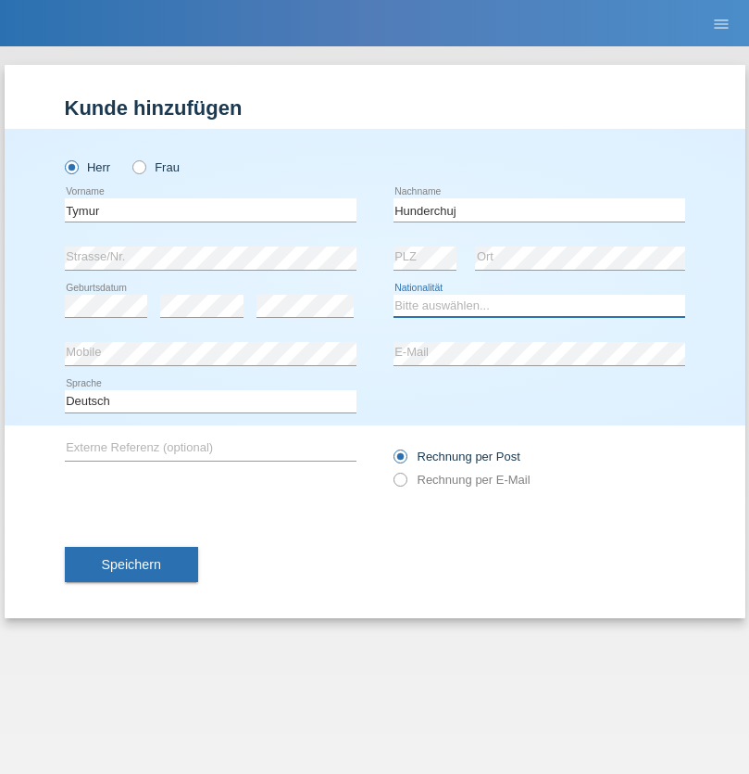
select select "UA"
select select "C"
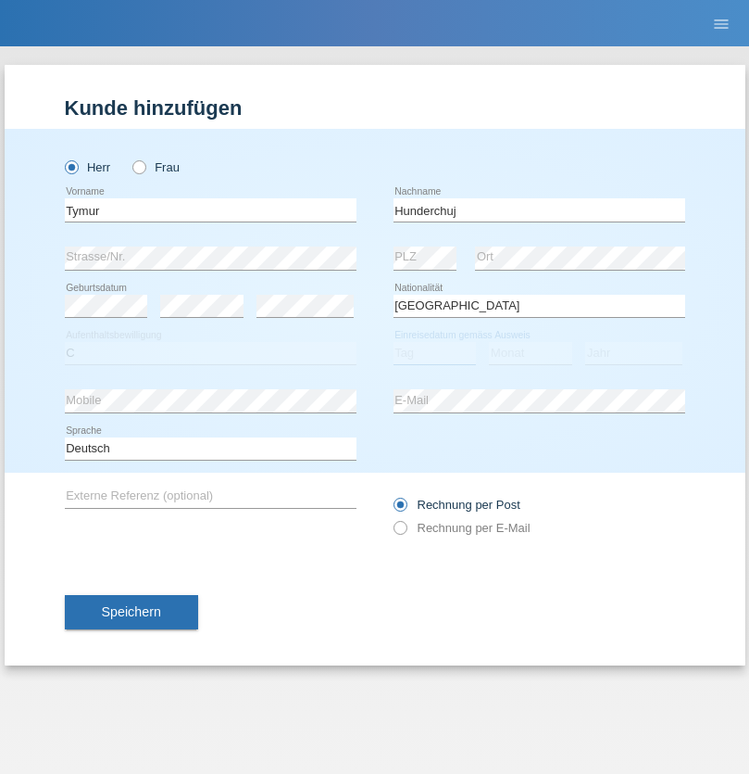
select select "20"
select select "08"
select select "2021"
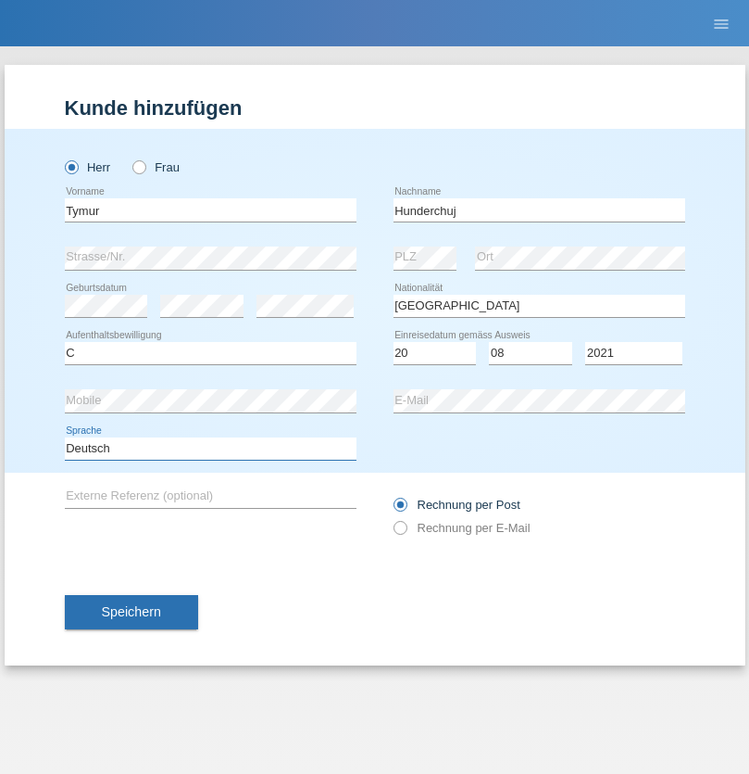
select select "en"
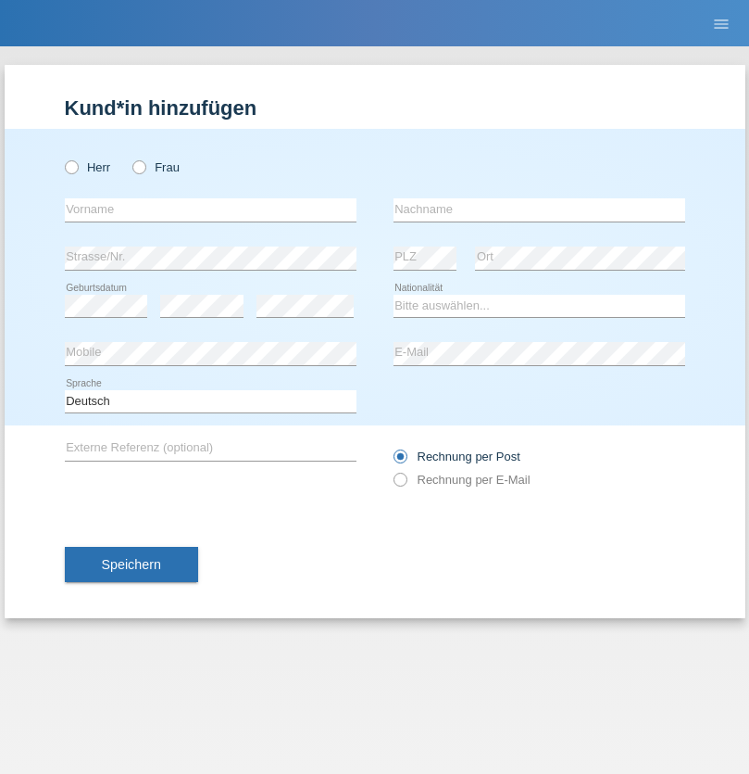
radio input "true"
click at [210, 209] on input "text" at bounding box center [211, 209] width 292 height 23
type input "Dominik"
click at [539, 209] on input "text" at bounding box center [540, 209] width 292 height 23
type input "Tropp"
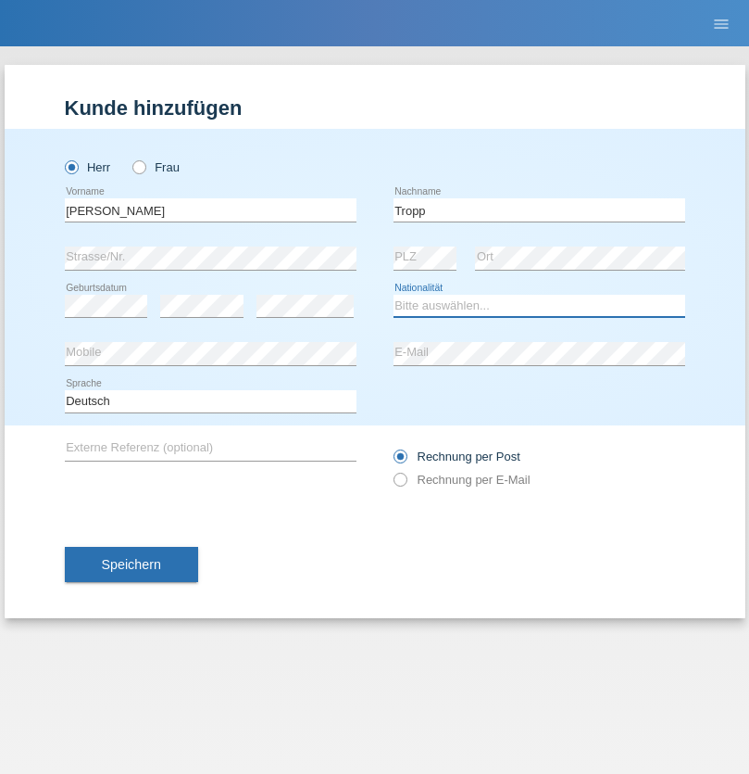
select select "SK"
select select "C"
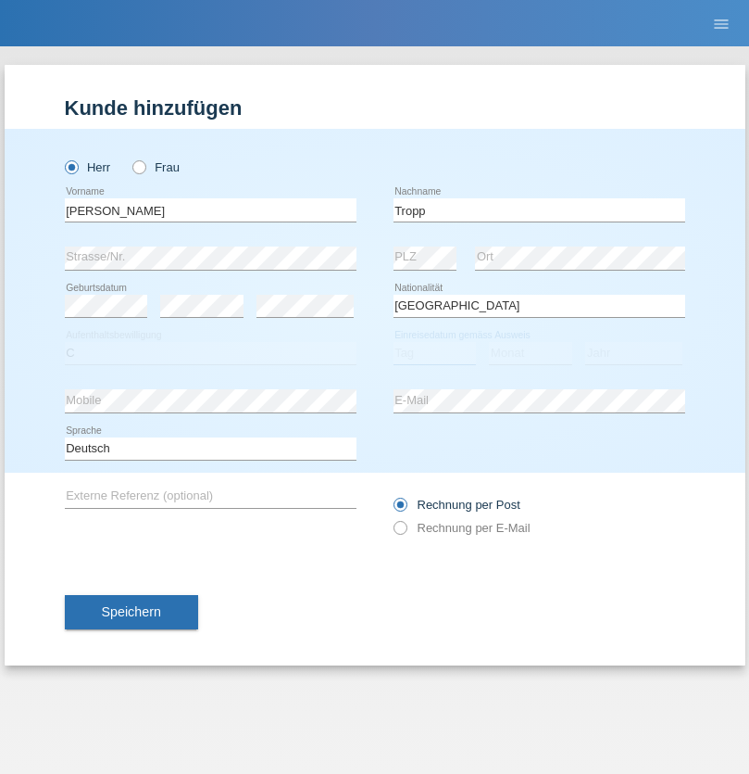
select select "11"
select select "08"
select select "2021"
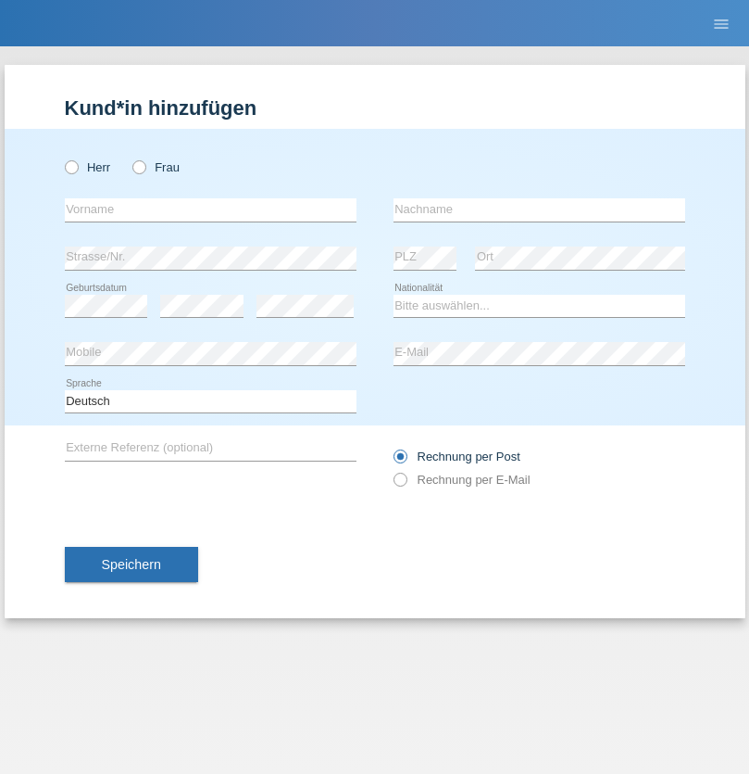
radio input "true"
click at [210, 209] on input "text" at bounding box center [211, 209] width 292 height 23
type input "[PERSON_NAME]"
click at [539, 209] on input "text" at bounding box center [540, 209] width 292 height 23
type input "Ringle"
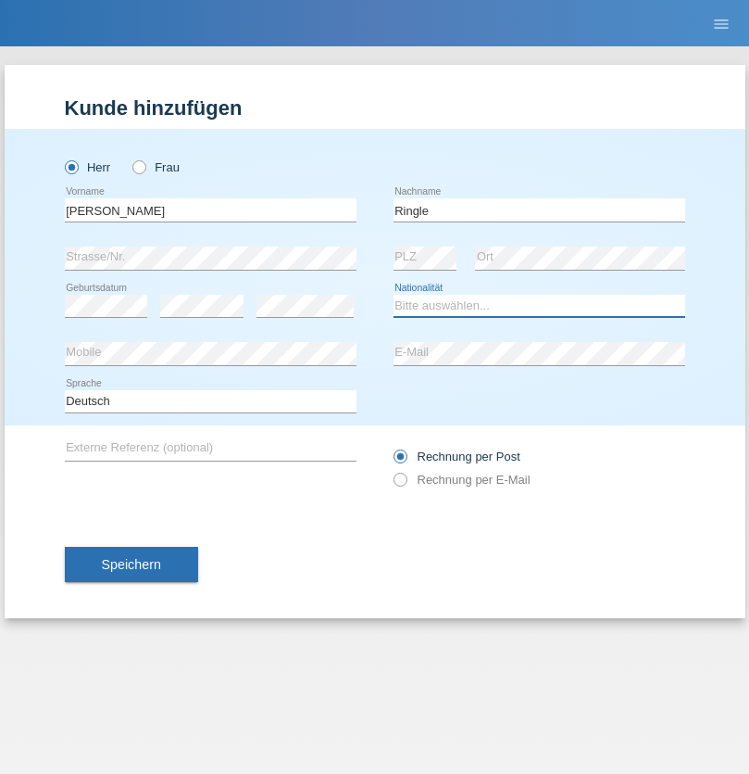
select select "DE"
select select "C"
select select "06"
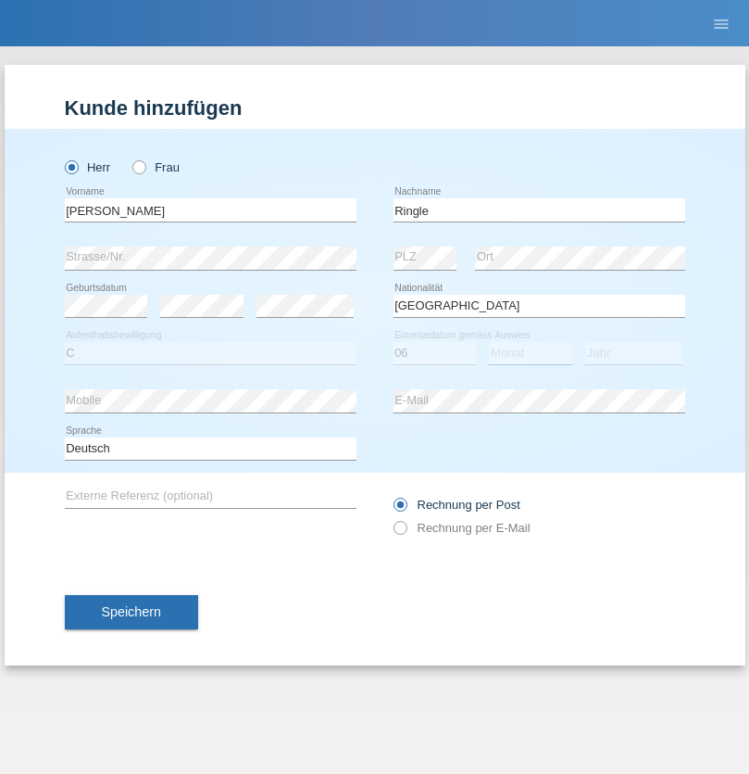
select select "01"
select select "2021"
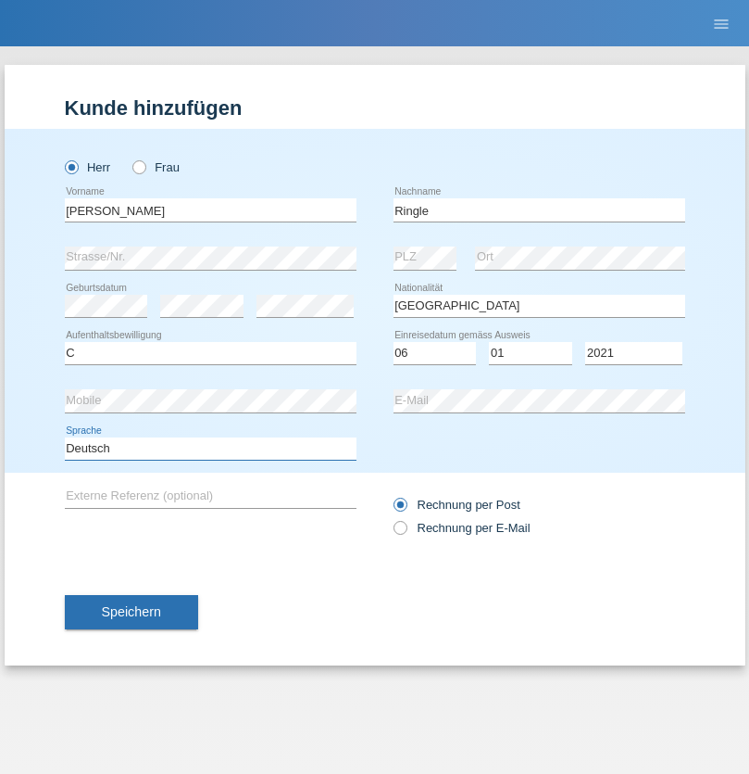
select select "en"
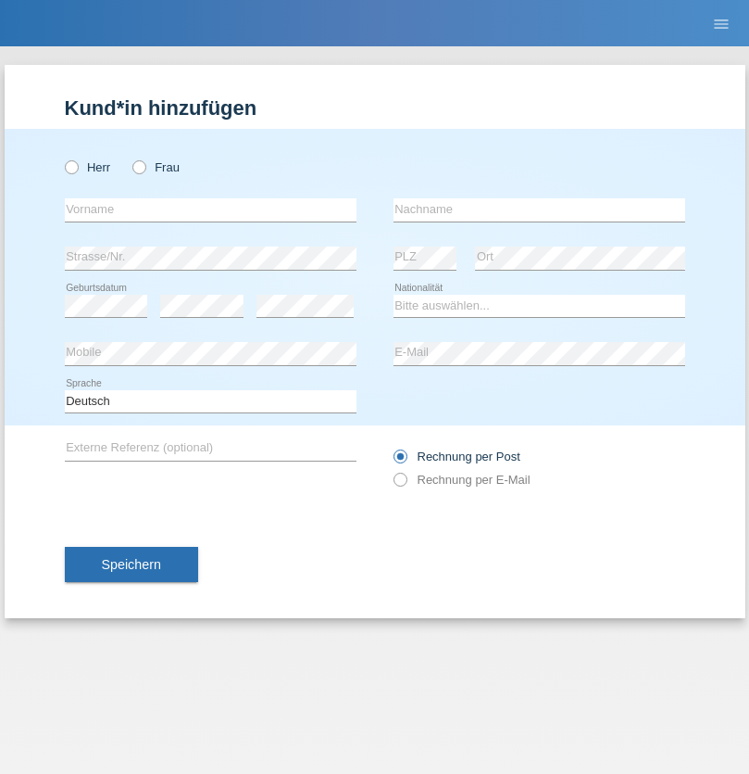
radio input "true"
click at [210, 209] on input "text" at bounding box center [211, 209] width 292 height 23
type input "Junior"
click at [539, 209] on input "text" at bounding box center [540, 209] width 292 height 23
type input "[PERSON_NAME]"
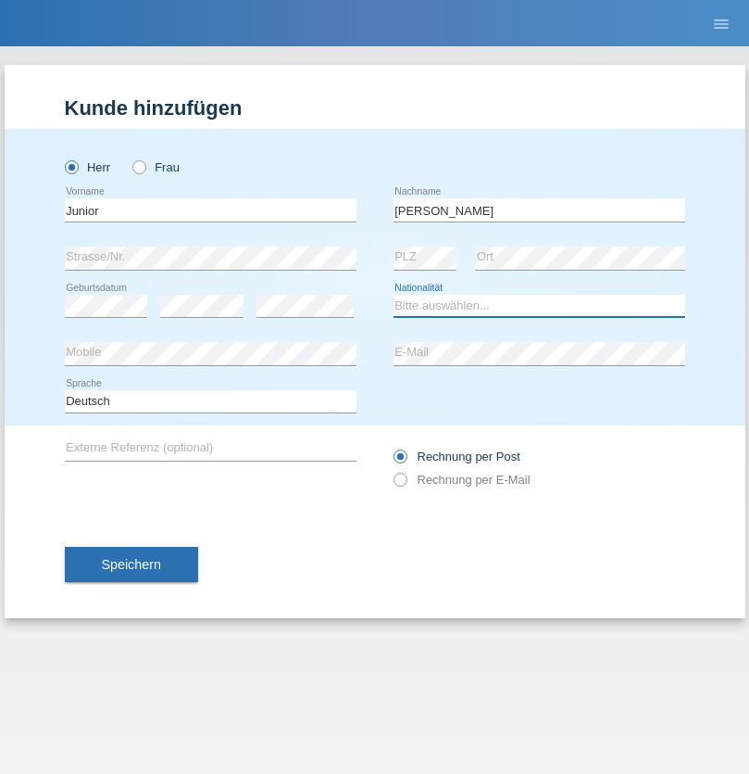
select select "CH"
radio input "true"
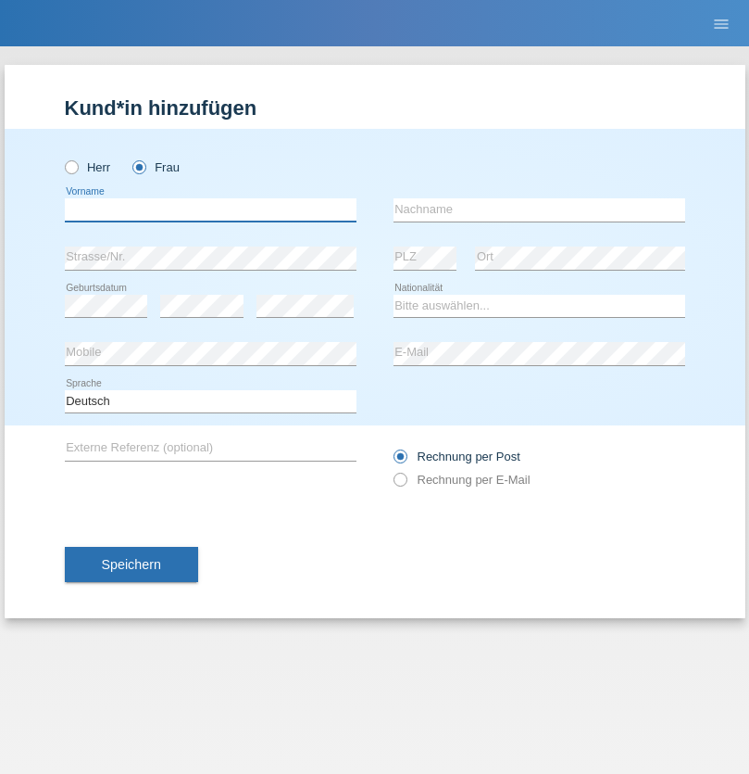
click at [210, 209] on input "text" at bounding box center [211, 209] width 292 height 23
type input "[PERSON_NAME] [PERSON_NAME]"
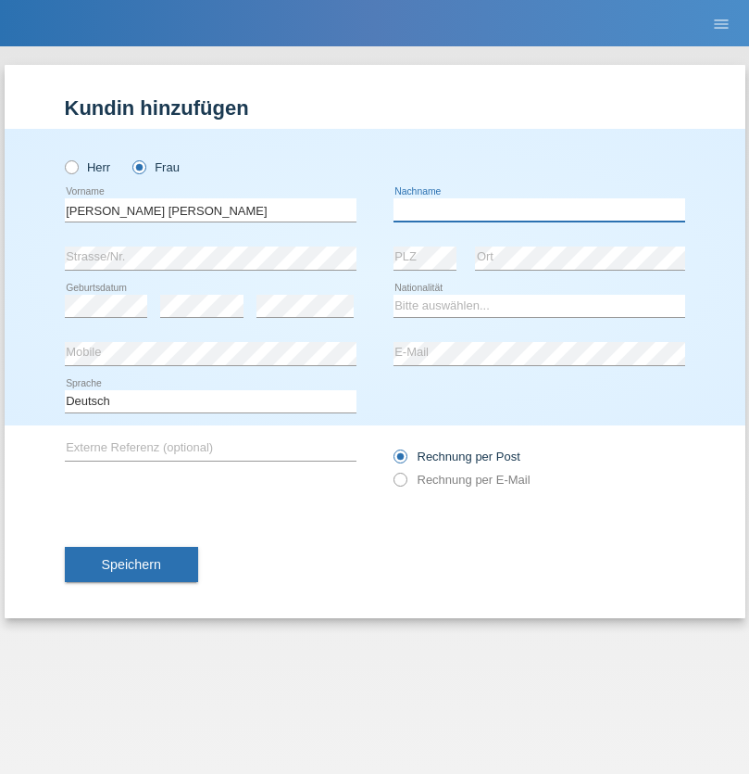
click at [539, 209] on input "text" at bounding box center [540, 209] width 292 height 23
type input "Knusel Campillo"
select select "CH"
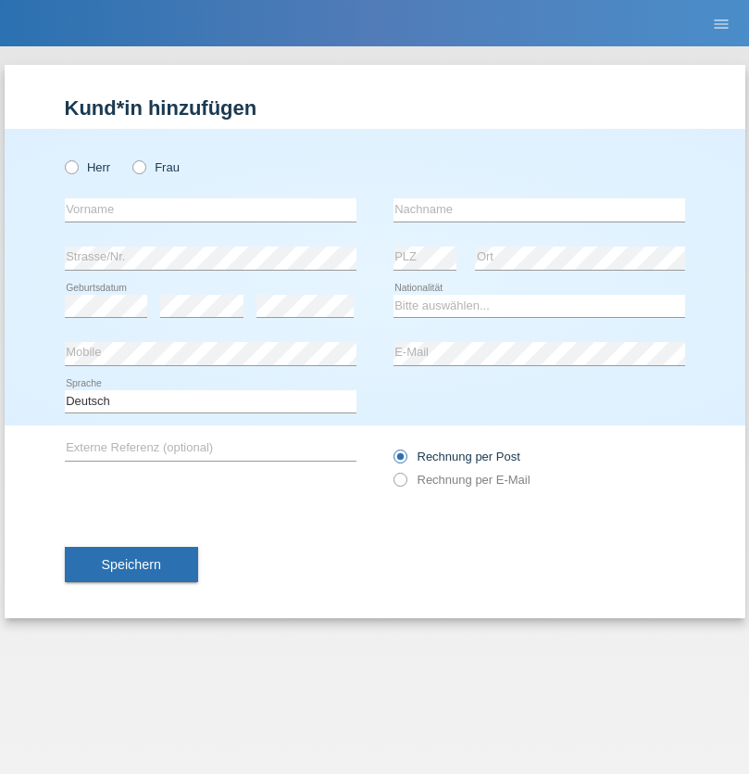
radio input "true"
click at [210, 209] on input "text" at bounding box center [211, 209] width 292 height 23
type input "Beqiri"
click at [539, 209] on input "text" at bounding box center [540, 209] width 292 height 23
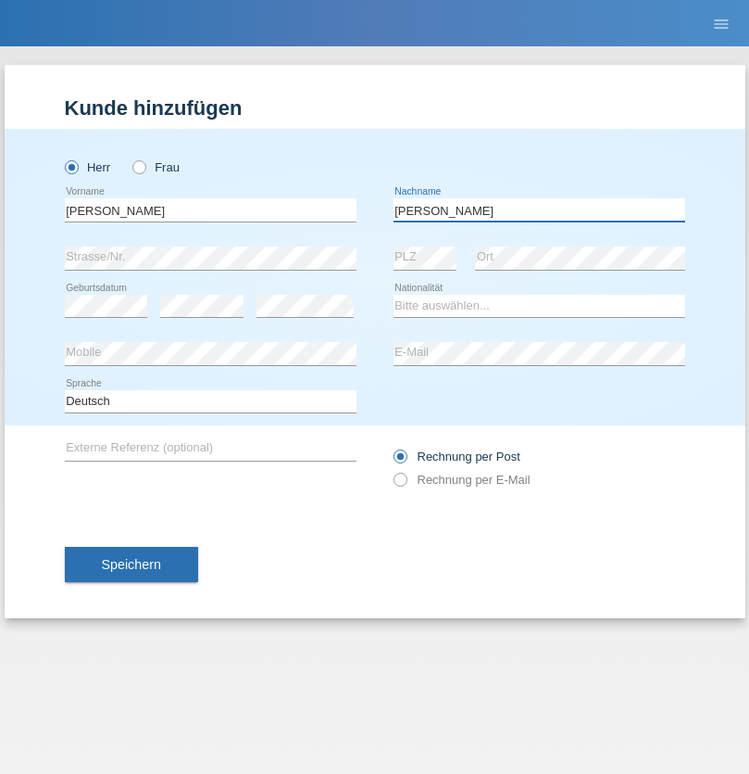
type input "Shpresa"
select select "XK"
select select "C"
select select "08"
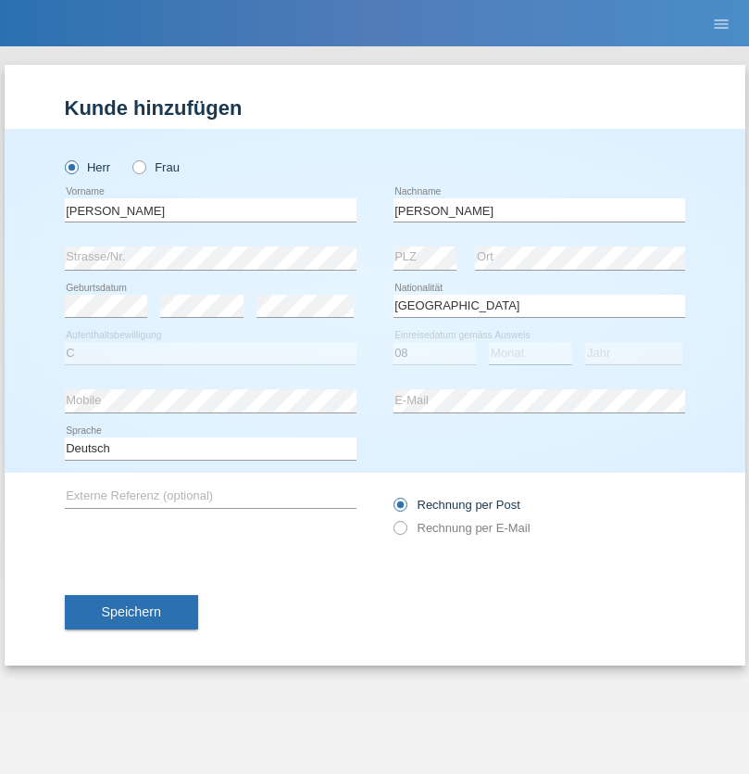
select select "02"
select select "1979"
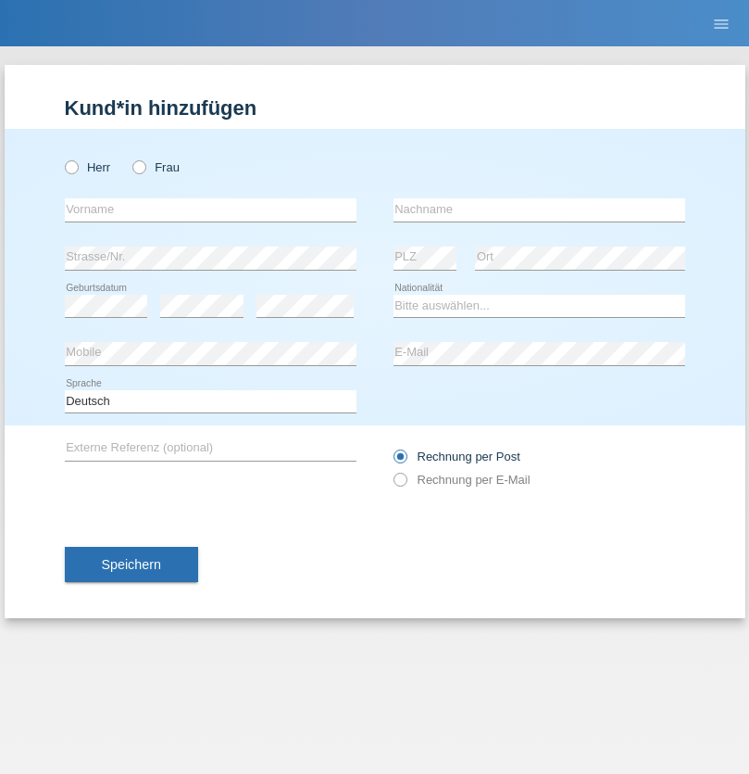
radio input "true"
click at [210, 209] on input "text" at bounding box center [211, 209] width 292 height 23
type input "[PERSON_NAME]"
click at [539, 209] on input "text" at bounding box center [540, 209] width 292 height 23
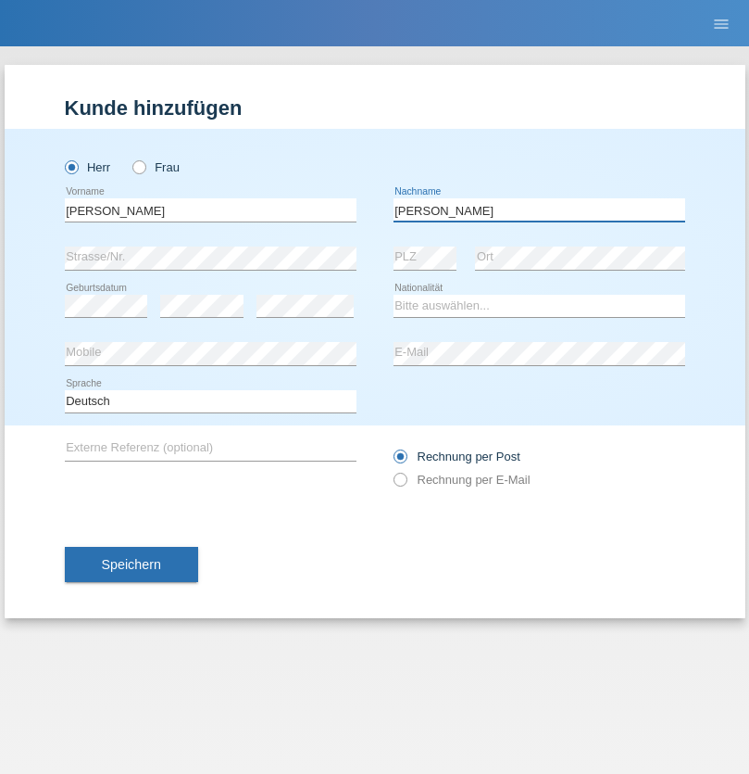
type input "[PERSON_NAME]"
select select "CH"
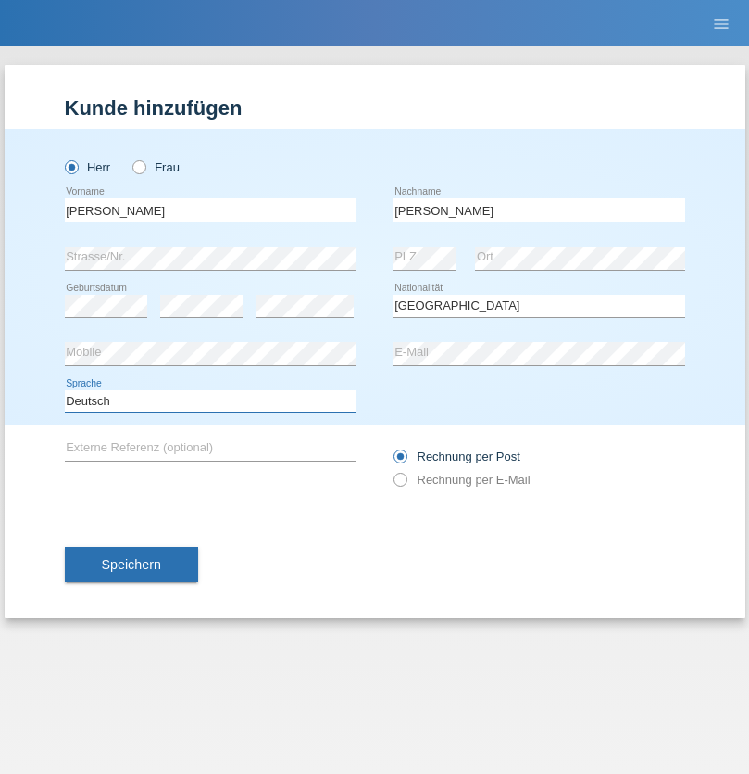
select select "en"
